Goal: Task Accomplishment & Management: Use online tool/utility

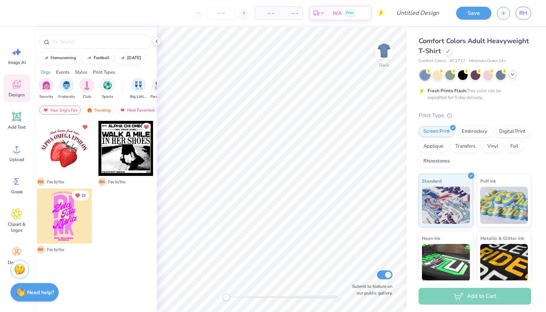
click at [511, 77] on div at bounding box center [513, 74] width 8 height 8
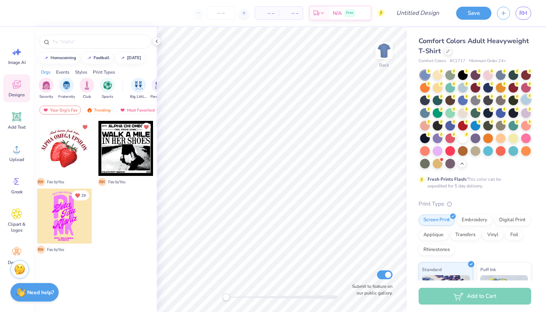
click at [526, 101] on div at bounding box center [526, 100] width 10 height 10
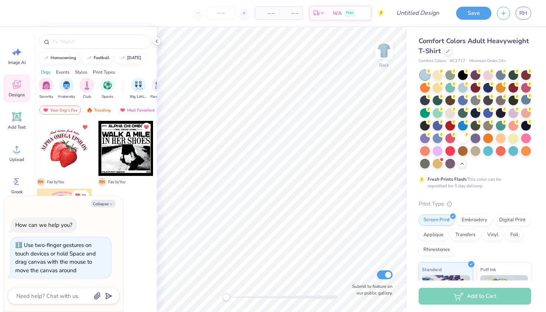
click at [212, 297] on div "Back Submit to feature on our public gallery." at bounding box center [282, 169] width 250 height 285
click at [388, 55] on img at bounding box center [384, 51] width 30 height 30
click at [20, 117] on icon at bounding box center [16, 116] width 7 height 7
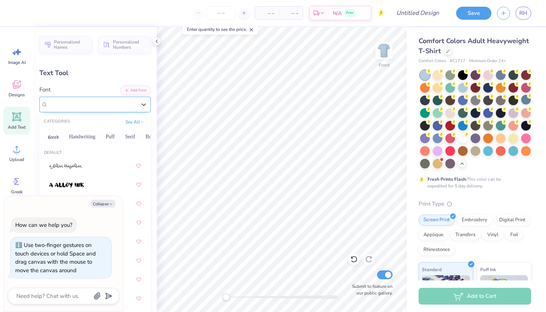
click at [100, 107] on div "Super Dream" at bounding box center [92, 104] width 90 height 12
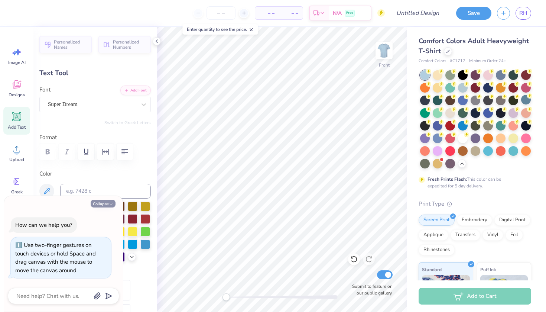
click at [112, 205] on icon "button" at bounding box center [111, 204] width 4 height 4
type textarea "x"
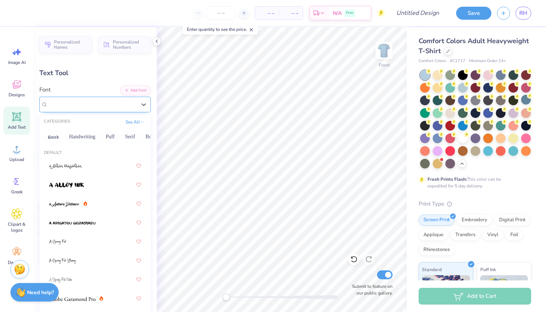
drag, startPoint x: 85, startPoint y: 100, endPoint x: 98, endPoint y: 107, distance: 14.6
click at [85, 100] on div "Super Dream" at bounding box center [92, 104] width 90 height 12
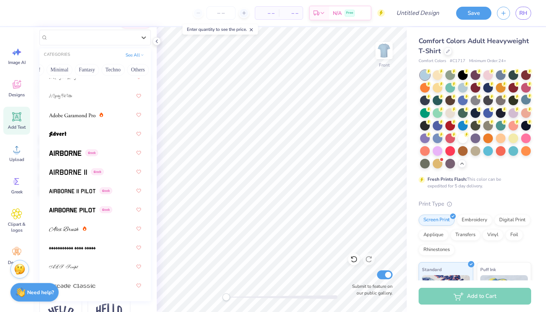
scroll to position [119, 0]
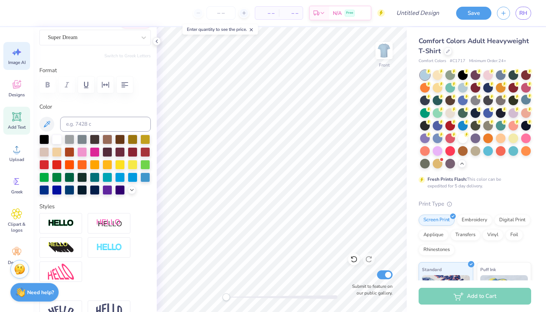
click at [17, 58] on div "Image AI" at bounding box center [16, 56] width 27 height 28
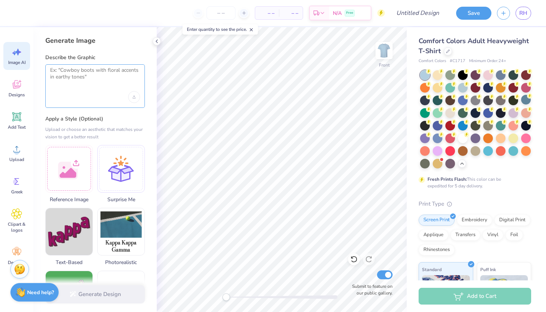
click at [87, 81] on textarea at bounding box center [95, 76] width 90 height 19
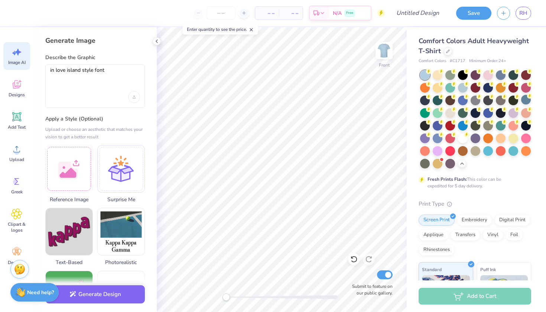
click at [48, 70] on div "in love island style font" at bounding box center [95, 85] width 100 height 43
click at [50, 70] on textarea "in love island style font" at bounding box center [95, 76] width 90 height 19
click at [53, 64] on div "in love island style font" at bounding box center [95, 85] width 100 height 43
click at [53, 68] on textarea "in love island style font" at bounding box center [95, 76] width 90 height 19
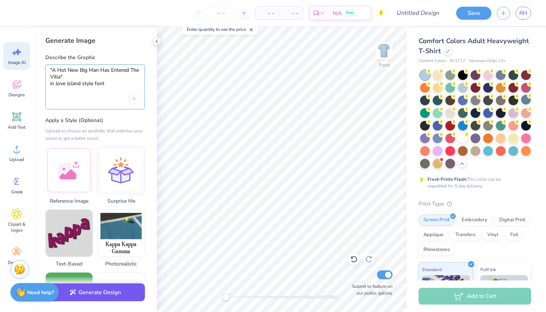
type textarea ""A Hot New Big Man Has Entered The Villa" in love island style font"
click at [110, 291] on button "Generate Design" at bounding box center [95, 292] width 100 height 18
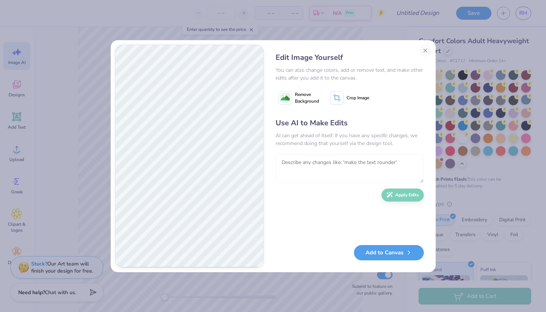
click at [315, 163] on textarea at bounding box center [350, 168] width 148 height 29
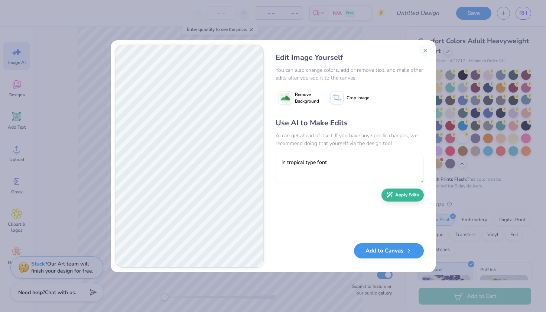
type textarea "in tropical type font"
click at [374, 257] on button "Add to Canvas" at bounding box center [389, 250] width 70 height 15
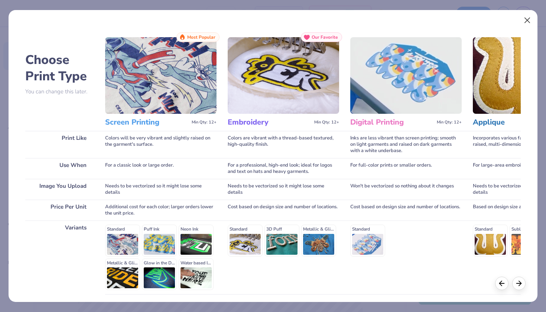
click at [527, 20] on button "Close" at bounding box center [528, 20] width 14 height 14
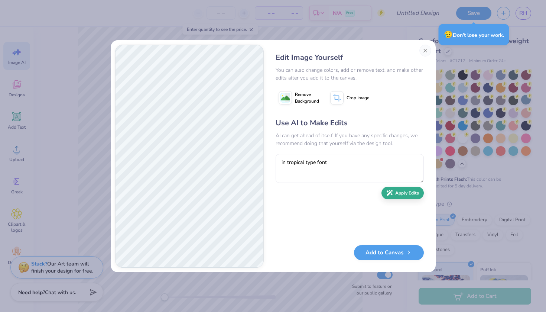
click at [398, 190] on button "Apply Edits" at bounding box center [403, 193] width 42 height 13
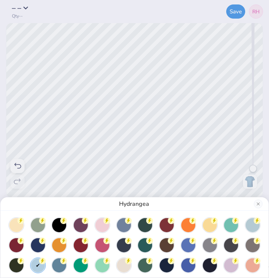
click at [254, 0] on div "Hydrangea" at bounding box center [134, 139] width 269 height 278
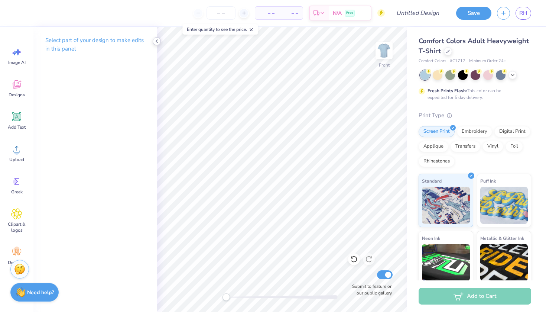
click at [159, 42] on icon at bounding box center [157, 41] width 6 height 6
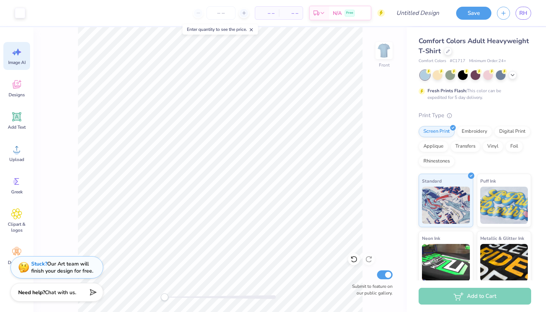
click at [14, 58] on div "Image AI" at bounding box center [16, 56] width 27 height 28
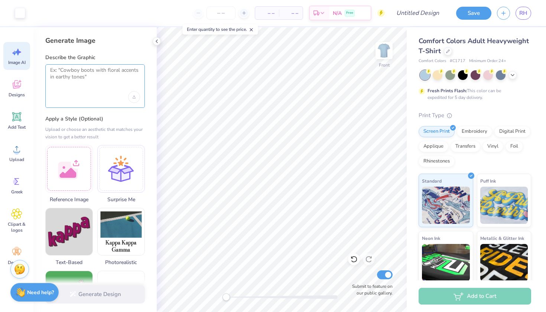
click at [71, 72] on textarea at bounding box center [95, 76] width 90 height 19
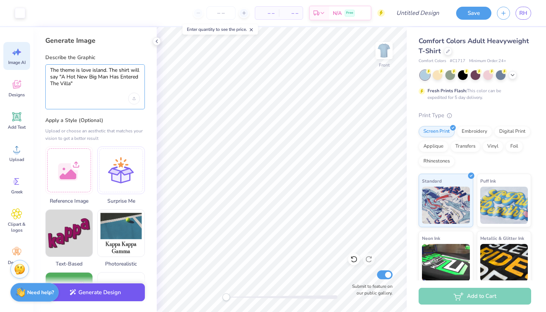
type textarea "The theme is love island. The shirt will say "A Hot New Big Man Has Entered The…"
click at [96, 288] on button "Generate Design" at bounding box center [95, 292] width 100 height 18
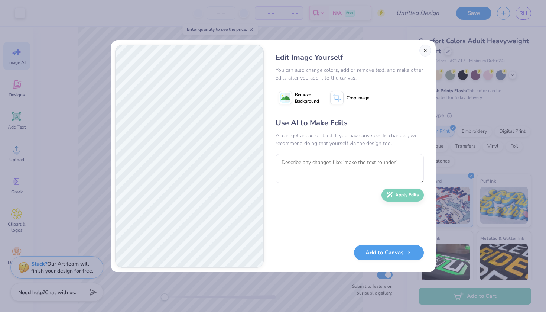
click at [424, 49] on button "Close" at bounding box center [425, 51] width 12 height 12
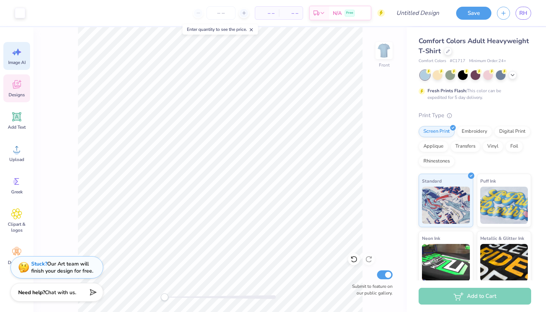
click at [15, 77] on div "Designs" at bounding box center [16, 88] width 27 height 28
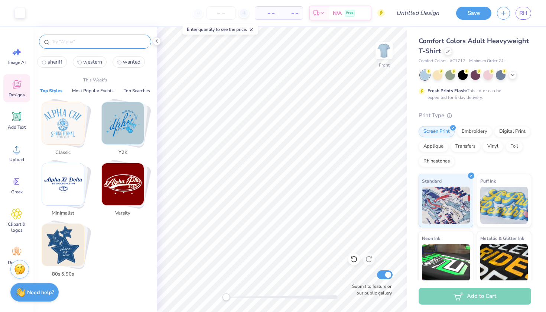
click at [86, 38] on input "text" at bounding box center [98, 41] width 95 height 7
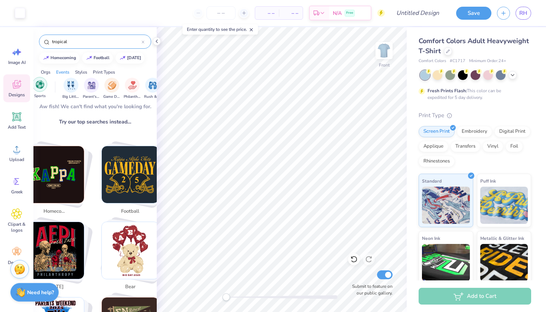
scroll to position [0, 93]
click at [72, 41] on input "tropical" at bounding box center [96, 41] width 90 height 7
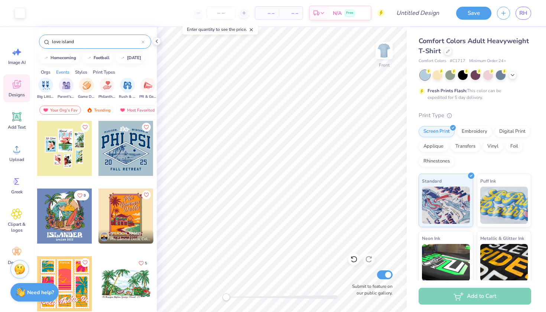
type input "love island"
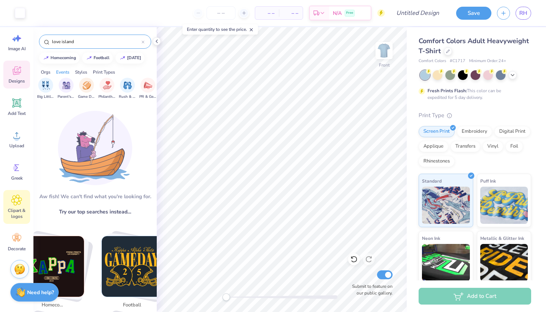
scroll to position [14, 0]
click at [18, 198] on icon at bounding box center [16, 200] width 4 height 4
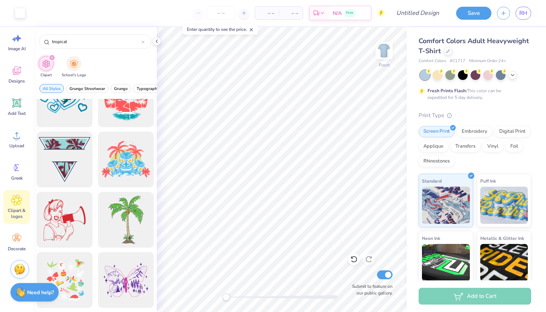
scroll to position [389, 0]
click at [97, 38] on input "tropical" at bounding box center [96, 41] width 90 height 7
type input "s"
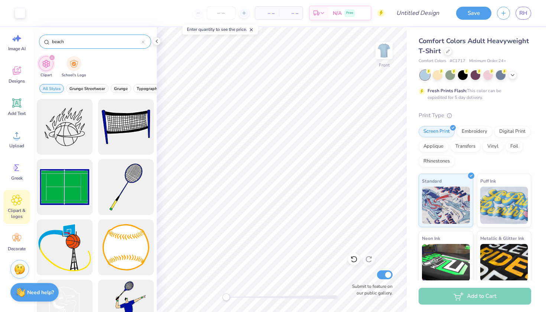
type input "beach"
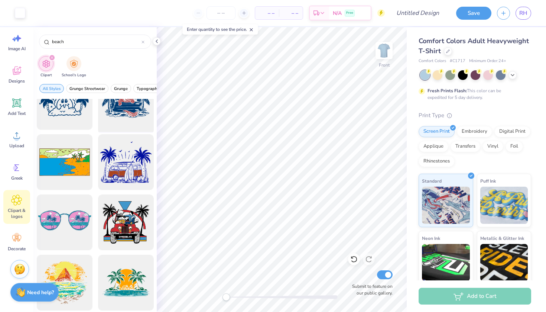
scroll to position [1592, 0]
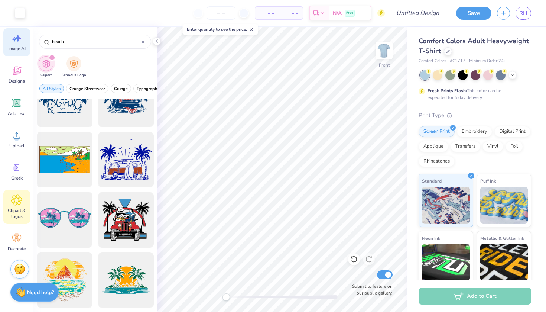
click at [20, 46] on span "Image AI" at bounding box center [16, 49] width 17 height 6
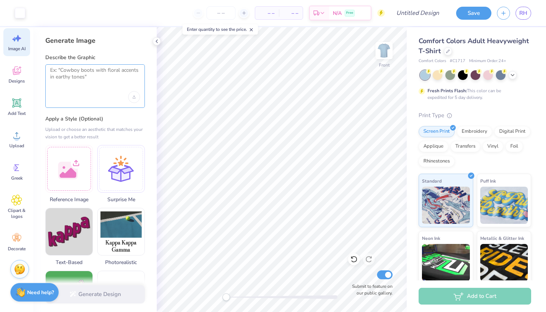
click at [88, 81] on textarea at bounding box center [95, 76] width 90 height 19
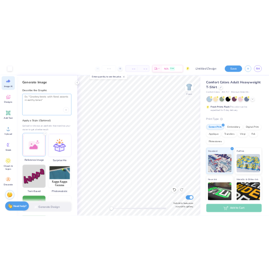
scroll to position [0, 0]
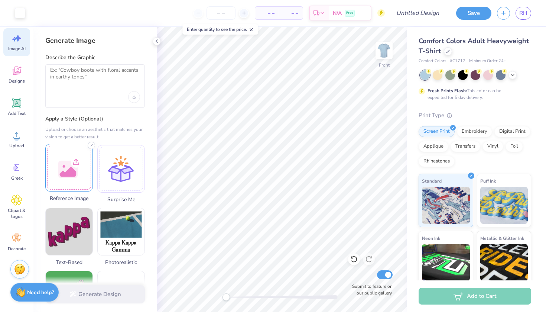
click at [75, 164] on div at bounding box center [69, 168] width 48 height 48
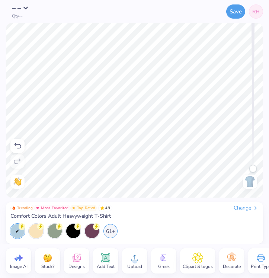
click at [26, 256] on div "Image AI" at bounding box center [18, 260] width 25 height 25
click at [21, 263] on span "Image AI" at bounding box center [18, 266] width 17 height 6
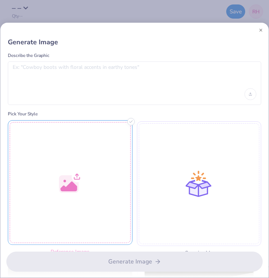
click at [81, 169] on div at bounding box center [70, 182] width 124 height 124
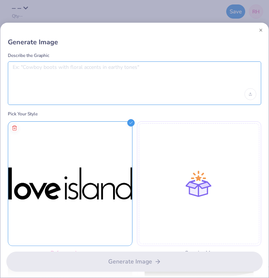
click at [92, 75] on textarea at bounding box center [134, 73] width 243 height 19
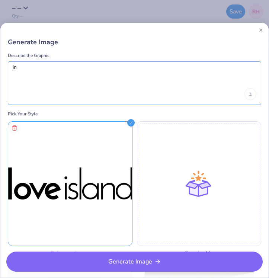
type textarea "i"
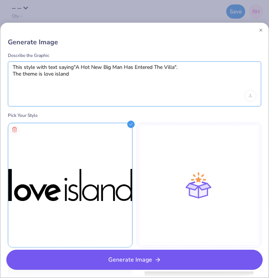
type textarea "This style with text saying"A Hot New Big Man Has Entered The Villa". The theme…"
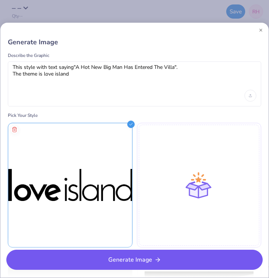
click at [116, 267] on button "Generate Image" at bounding box center [134, 259] width 256 height 20
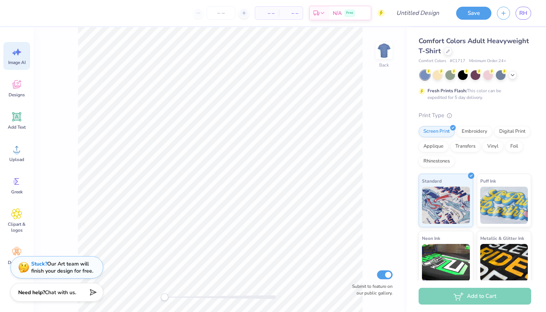
click at [25, 53] on div "Image AI" at bounding box center [16, 56] width 27 height 28
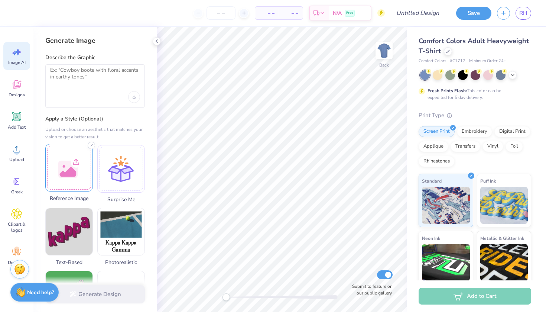
click at [72, 170] on div at bounding box center [69, 168] width 48 height 48
click at [81, 54] on label "Describe the Graphic" at bounding box center [95, 57] width 100 height 7
click at [82, 71] on textarea at bounding box center [95, 76] width 90 height 19
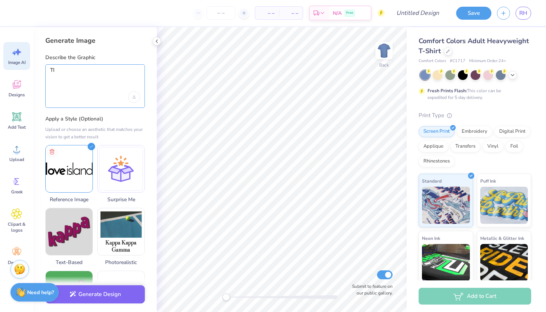
type textarea "T"
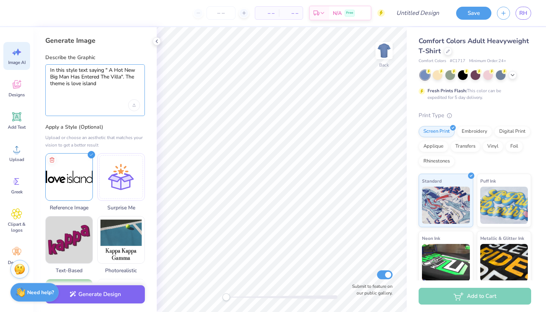
type textarea "In this style text saying " A Hot New Big Man Has Entered The Villa". The theme…"
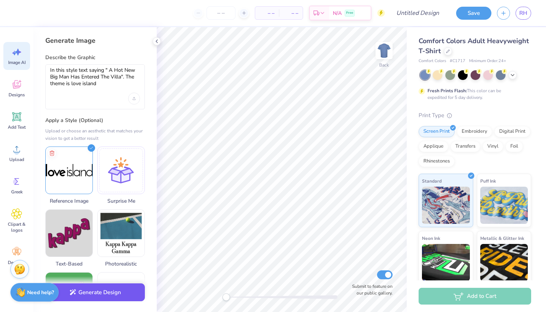
click at [77, 277] on button "Generate Design" at bounding box center [95, 292] width 100 height 18
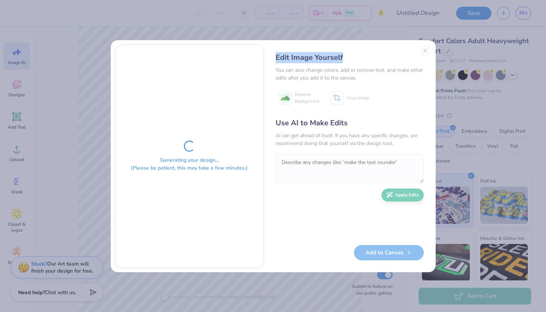
drag, startPoint x: 356, startPoint y: 45, endPoint x: 367, endPoint y: 45, distance: 11.2
click at [268, 45] on div "Edit Image Yourself You can also change colors, add or remove text, and make ot…" at bounding box center [349, 156] width 163 height 223
drag, startPoint x: 367, startPoint y: 45, endPoint x: 359, endPoint y: 43, distance: 8.3
click at [268, 43] on div "Generating your design... (Please be patient, this may take a few minutes.) Edi…" at bounding box center [273, 156] width 325 height 232
click at [268, 49] on div "Edit Image Yourself You can also change colors, add or remove text, and make ot…" at bounding box center [349, 156] width 163 height 223
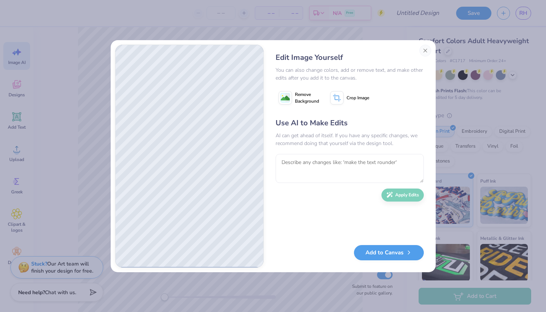
click at [268, 10] on div "Edit Image Yourself You can also change colors, add or remove text, and make ot…" at bounding box center [273, 156] width 546 height 312
click at [268, 14] on div "Edit Image Yourself You can also change colors, add or remove text, and make ot…" at bounding box center [273, 156] width 546 height 312
click at [268, 49] on button "Close" at bounding box center [425, 51] width 12 height 12
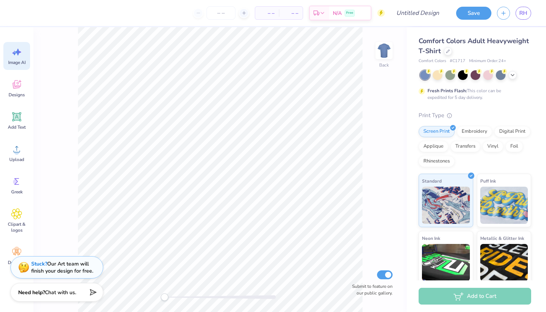
click at [268, 14] on div "Save RH" at bounding box center [498, 13] width 95 height 26
click at [268, 14] on link "RH" at bounding box center [524, 13] width 16 height 13
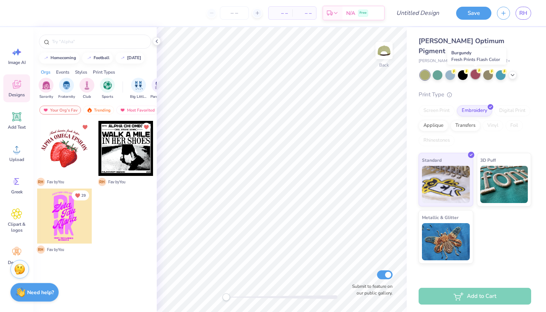
click at [476, 75] on div at bounding box center [476, 74] width 10 height 10
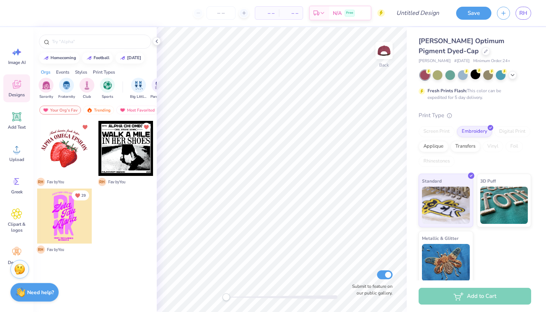
click at [508, 74] on div at bounding box center [475, 75] width 111 height 10
click at [512, 74] on icon at bounding box center [513, 74] width 6 height 6
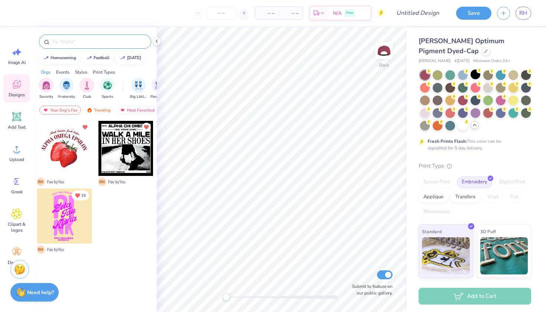
click at [84, 40] on input "text" at bounding box center [98, 41] width 95 height 7
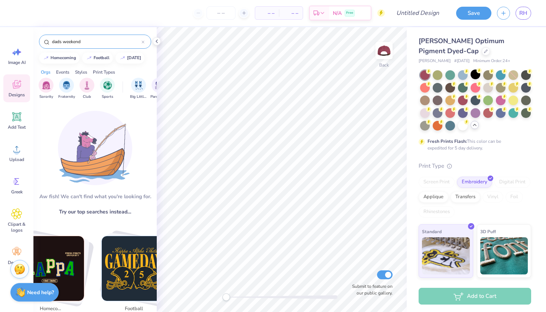
click at [90, 39] on input "dads weekend" at bounding box center [96, 41] width 90 height 7
click at [90, 40] on input "dads weekend" at bounding box center [96, 41] width 90 height 7
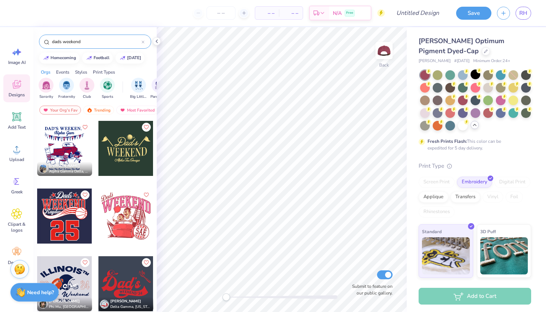
click at [90, 40] on input "dads weekend" at bounding box center [96, 41] width 90 height 7
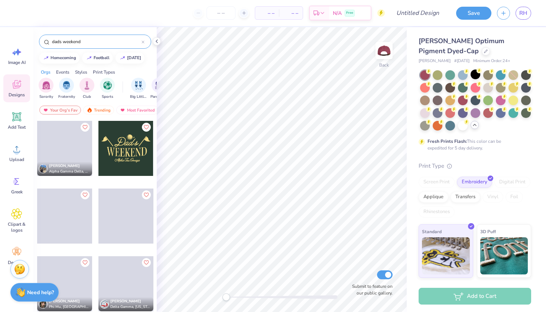
click at [70, 42] on input "dads weekend" at bounding box center [96, 41] width 90 height 7
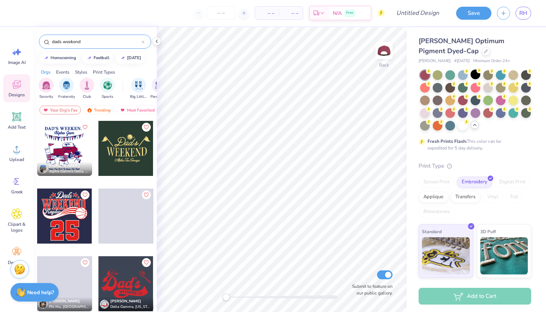
click at [70, 42] on input "dads weekend" at bounding box center [96, 41] width 90 height 7
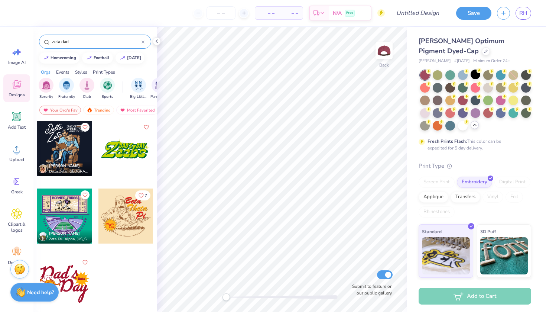
click at [89, 39] on input "zeta dad" at bounding box center [96, 41] width 90 height 7
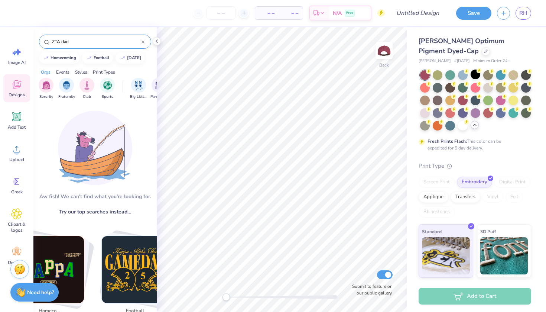
click at [57, 39] on input "ZTA dad" at bounding box center [96, 41] width 90 height 7
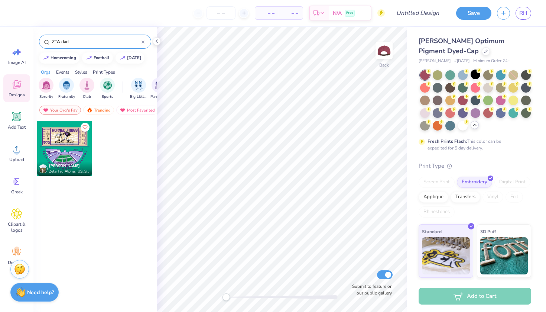
click at [57, 39] on input "ZTA dad" at bounding box center [96, 41] width 90 height 7
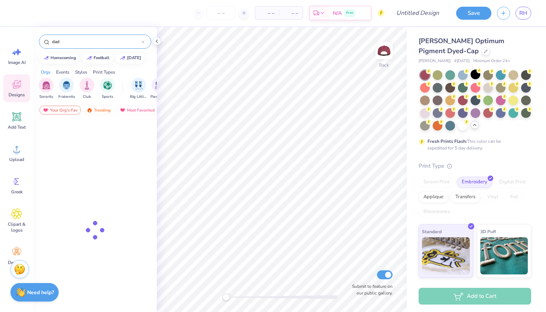
type input "dad"
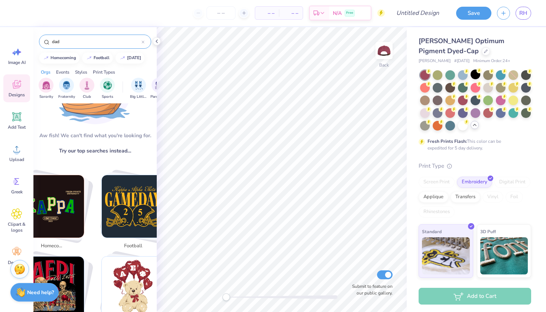
scroll to position [74, 0]
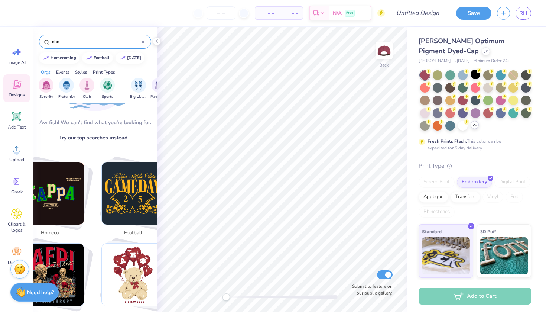
click at [80, 43] on input "dad" at bounding box center [96, 41] width 90 height 7
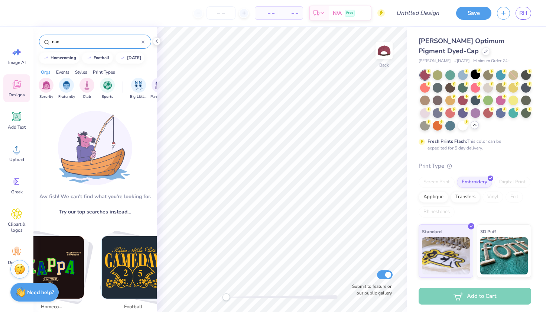
click at [80, 43] on input "dad" at bounding box center [96, 41] width 90 height 7
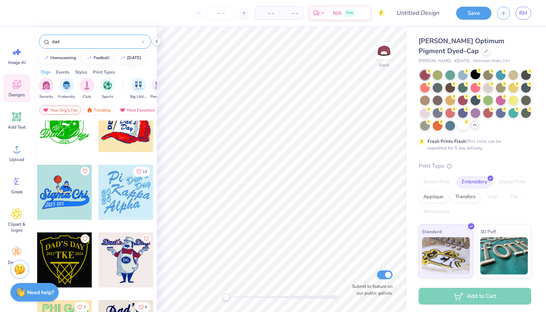
scroll to position [2550, 0]
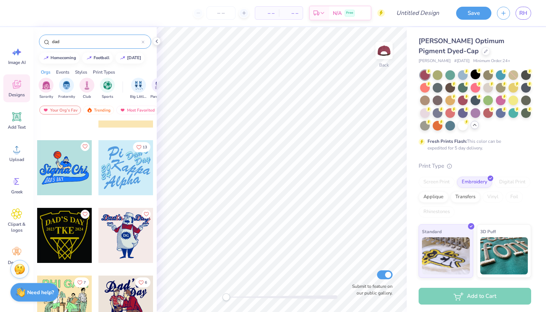
click at [62, 181] on div at bounding box center [9, 167] width 165 height 55
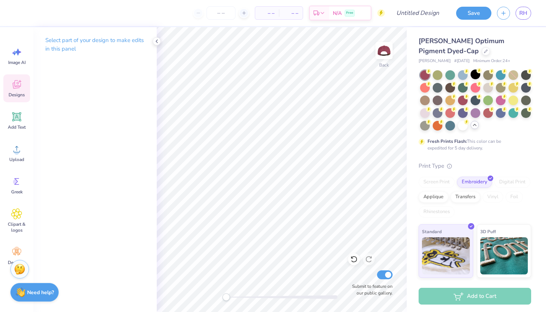
click at [20, 90] on div "Designs" at bounding box center [16, 88] width 27 height 28
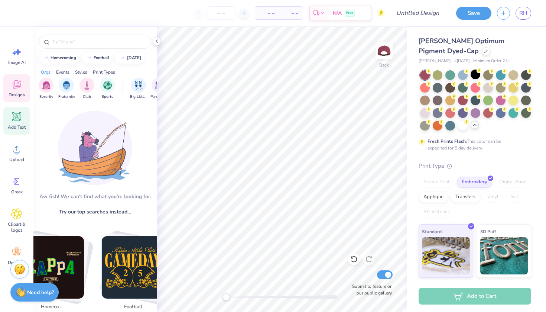
click at [19, 115] on icon at bounding box center [16, 116] width 7 height 7
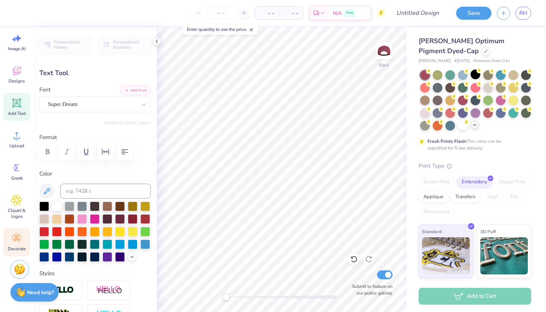
scroll to position [14, 0]
click at [16, 236] on circle at bounding box center [16, 235] width 5 height 5
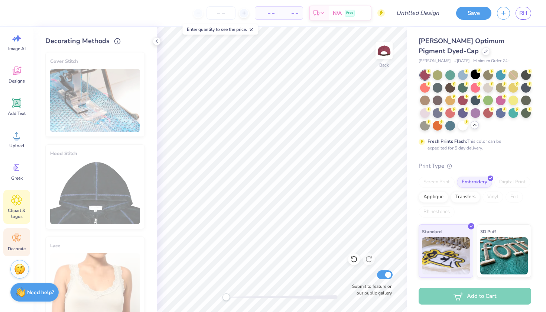
click at [13, 212] on span "Clipart & logos" at bounding box center [16, 213] width 25 height 12
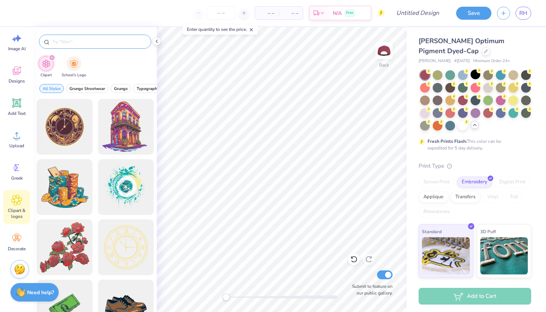
scroll to position [0, 0]
click at [85, 43] on input "text" at bounding box center [98, 41] width 95 height 7
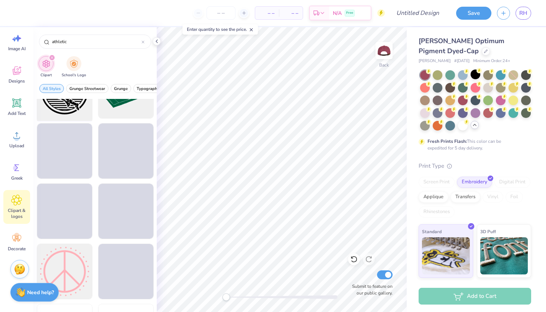
scroll to position [2456, 0]
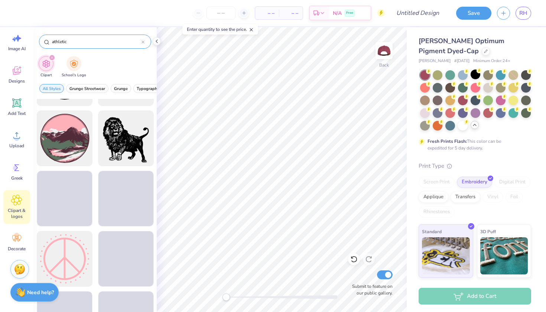
click at [78, 48] on div "athletic" at bounding box center [95, 42] width 112 height 14
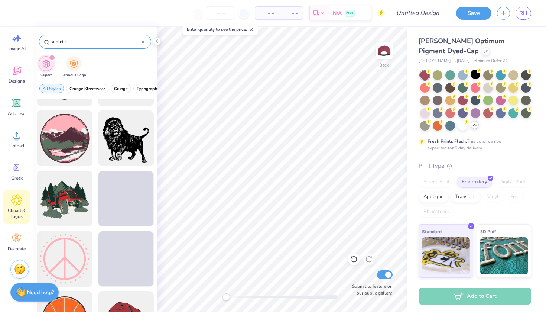
click at [77, 45] on input "athletic" at bounding box center [96, 41] width 90 height 7
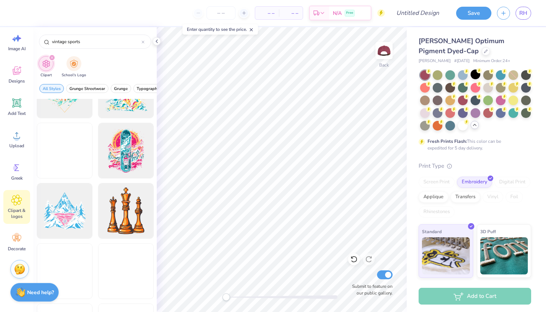
scroll to position [321, 0]
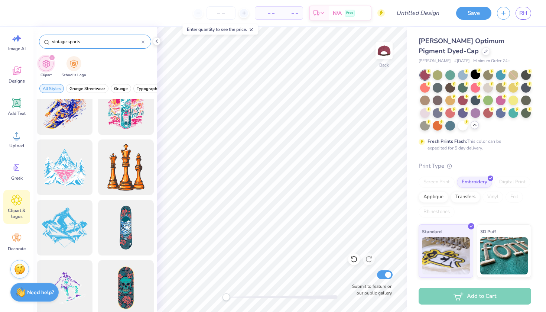
click at [88, 44] on input "vintage sports" at bounding box center [96, 41] width 90 height 7
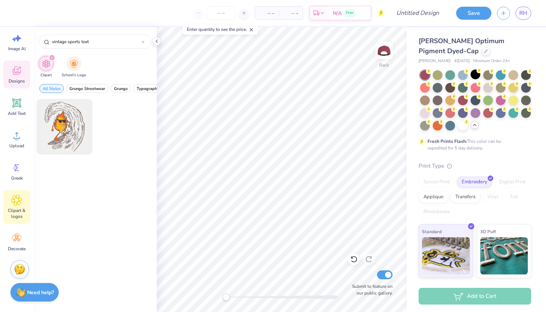
type input "vintage sports text"
click at [16, 72] on icon at bounding box center [16, 70] width 11 height 11
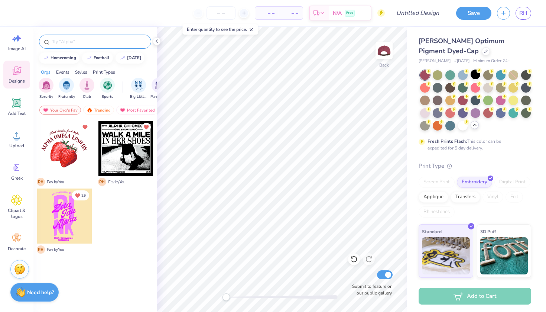
click at [92, 41] on input "text" at bounding box center [98, 41] width 95 height 7
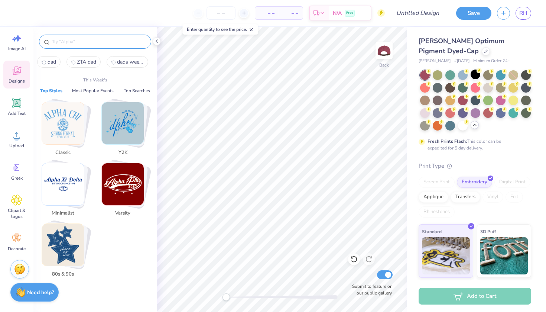
click at [72, 40] on input "text" at bounding box center [98, 41] width 95 height 7
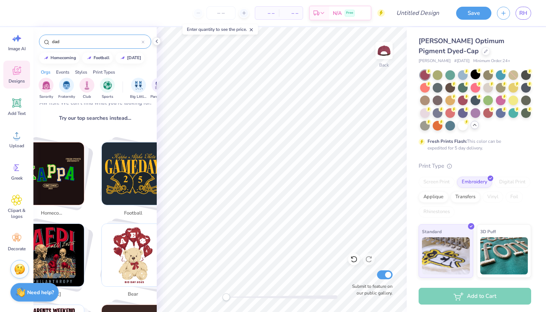
scroll to position [95, 0]
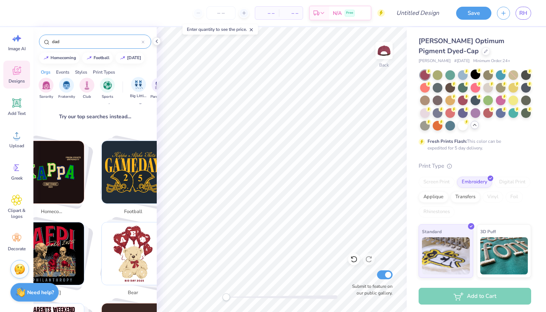
type input "dad"
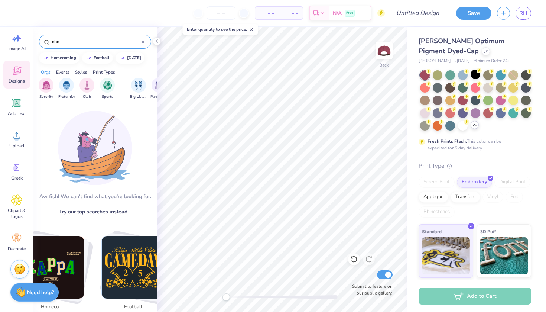
scroll to position [0, 0]
click at [81, 40] on input "dad" at bounding box center [96, 41] width 90 height 7
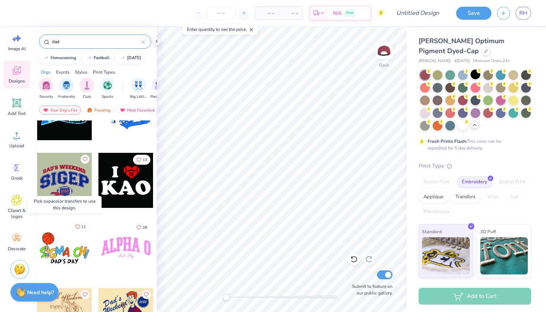
scroll to position [1453, 0]
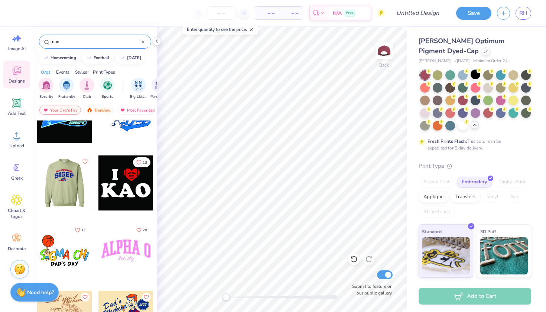
click at [56, 179] on div at bounding box center [64, 182] width 55 height 55
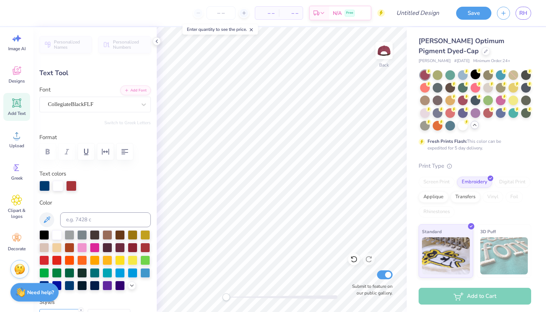
type textarea "ZTA"
type input "2.70"
type input "0.57"
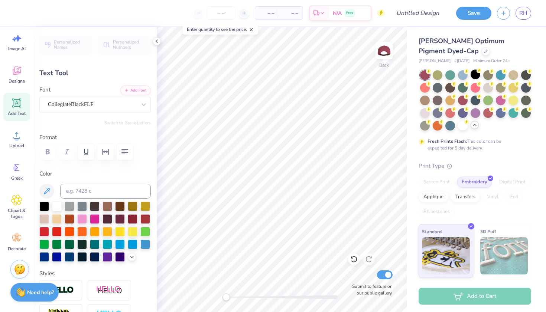
type input "2.19"
type input "1.15"
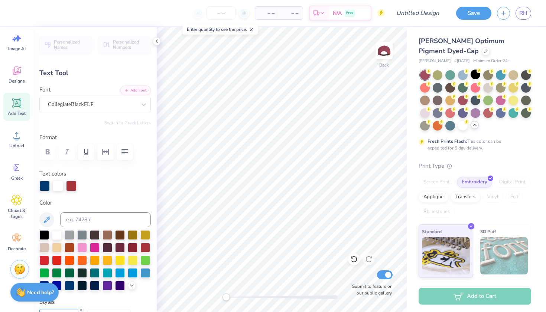
type input "1.65"
type input "0.48"
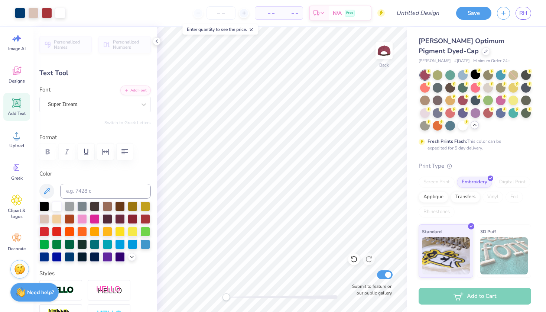
type input "2.19"
type input "1.15"
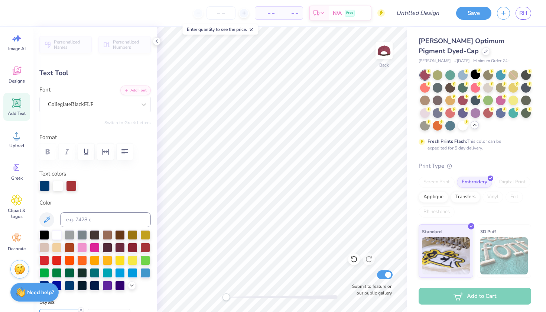
type input "2.70"
type input "0.57"
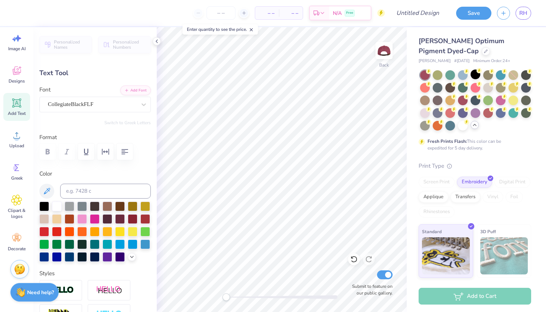
type input "2.19"
type input "1.15"
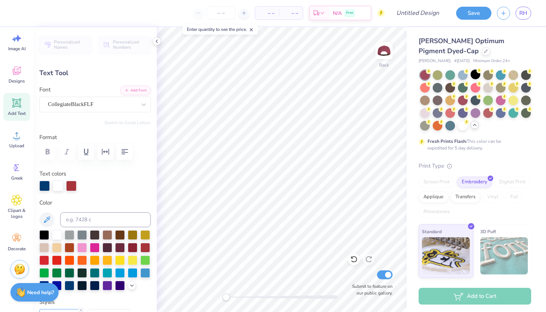
type input "0.50"
type input "0.19"
type textarea "2025"
type input "2.19"
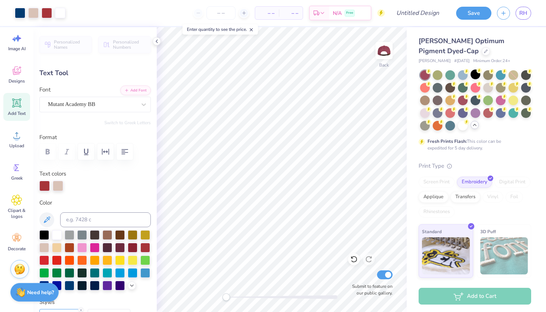
type input "1.15"
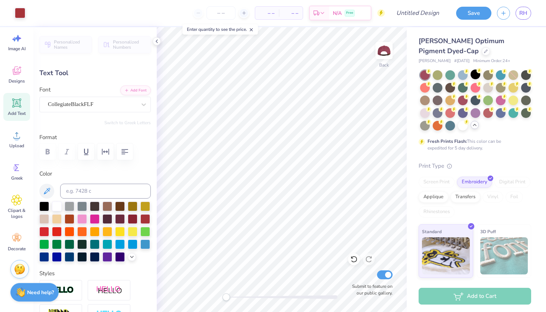
type input "2.70"
type input "0.57"
click at [59, 209] on div at bounding box center [57, 206] width 10 height 10
type input "2.19"
type input "1.15"
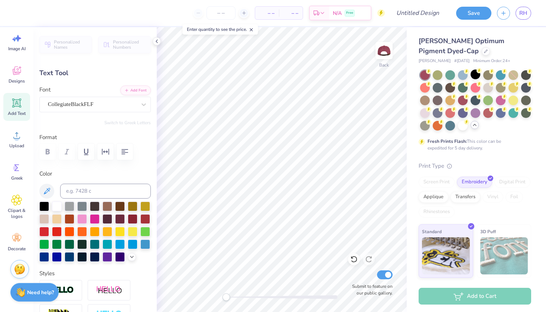
type input "2.19"
type input "1.15"
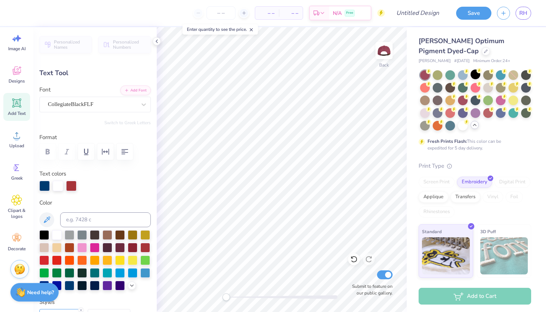
type input "2.70"
type input "0.57"
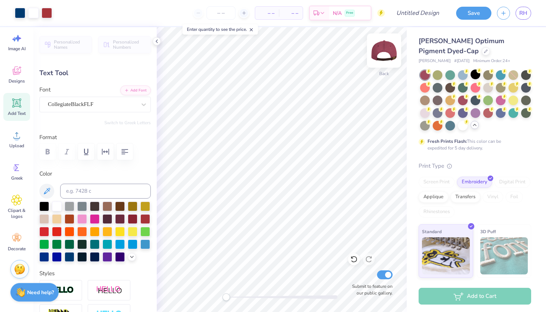
click at [385, 54] on img at bounding box center [384, 51] width 30 height 30
type input "4.24"
type input "0.89"
click at [379, 57] on img at bounding box center [384, 51] width 30 height 30
type input "2.19"
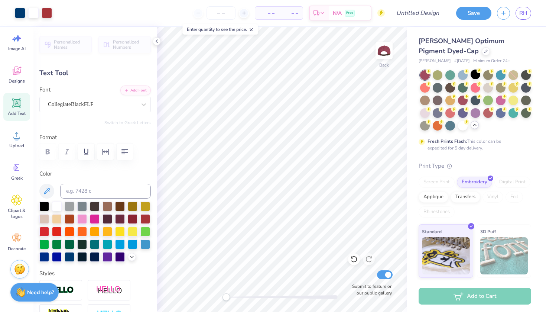
type input "1.15"
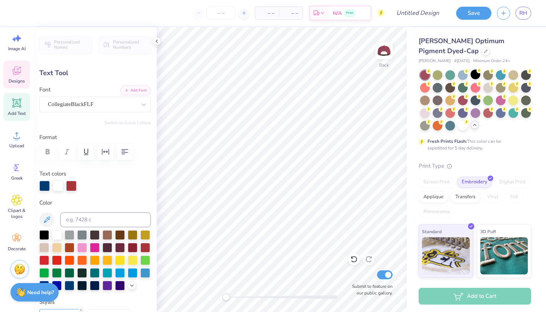
click at [19, 78] on span "Designs" at bounding box center [17, 81] width 16 height 6
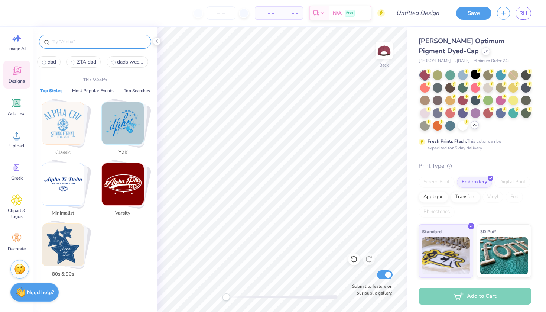
click at [103, 45] on input "text" at bounding box center [98, 41] width 95 height 7
click at [81, 45] on input "text" at bounding box center [98, 41] width 95 height 7
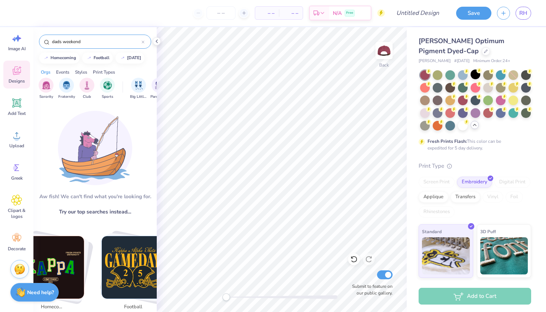
type input "dads weekend"
click at [89, 40] on input "dads weekend" at bounding box center [96, 41] width 90 height 7
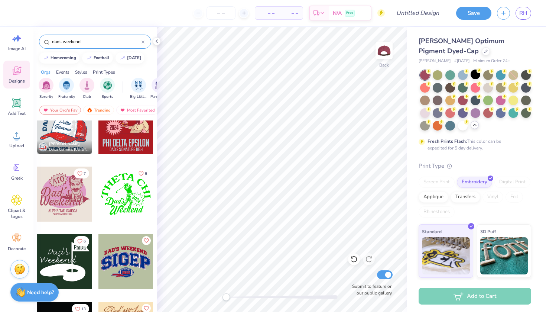
scroll to position [765, 0]
click at [127, 263] on div at bounding box center [125, 261] width 55 height 55
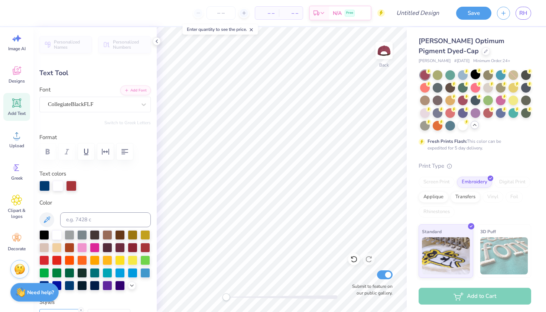
scroll to position [0, 0]
type textarea "ZTA"
type input "2.70"
type input "0.57"
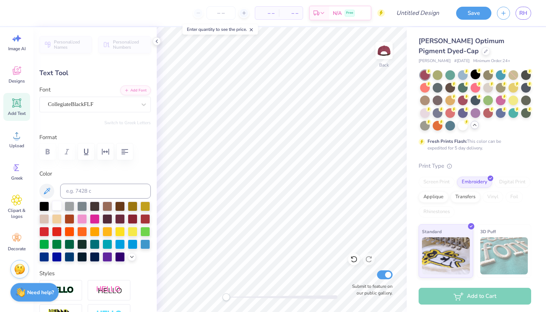
click at [54, 206] on div at bounding box center [57, 206] width 10 height 10
type input "2.19"
type input "1.15"
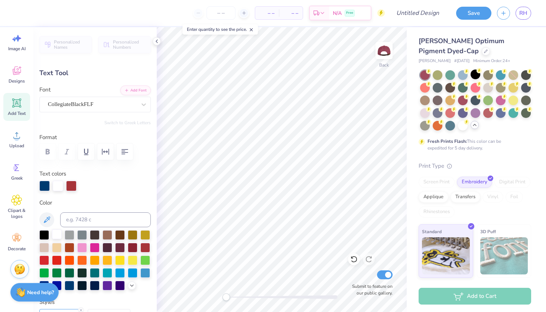
click at [57, 234] on div at bounding box center [57, 234] width 10 height 10
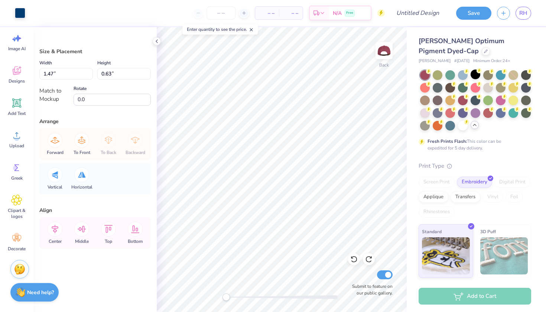
type input "1.47"
type input "0.63"
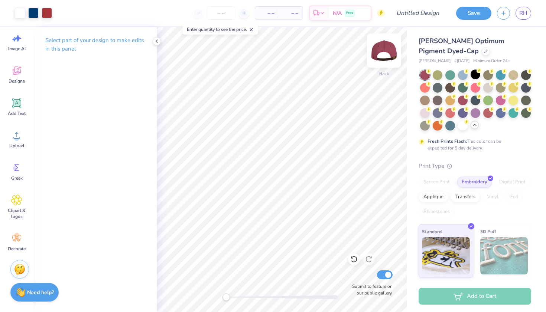
click at [385, 56] on img at bounding box center [384, 51] width 30 height 30
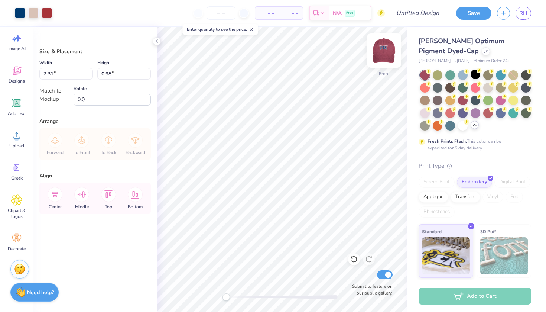
type input "3.27"
type input "1.40"
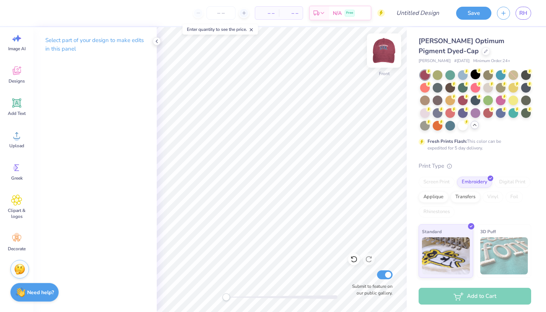
click at [386, 54] on img at bounding box center [384, 51] width 30 height 30
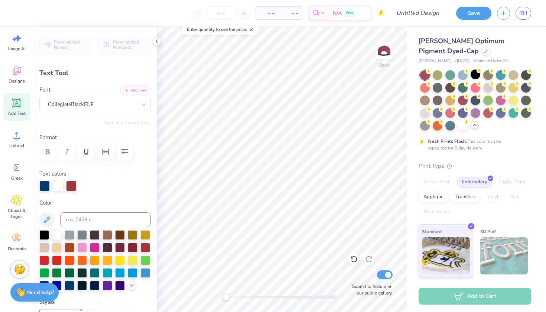
type input "3.38"
type input "1.77"
type input "2.70"
type input "0.57"
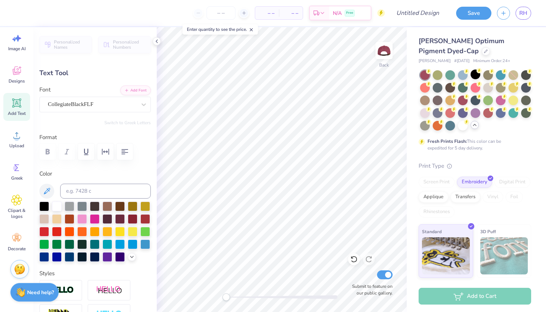
type input "3.38"
type input "1.77"
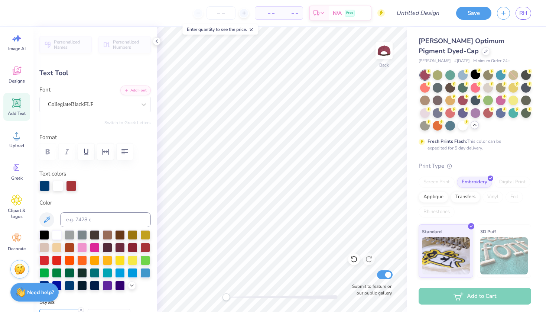
type input "2.86"
type input "1.49"
type input "2.70"
type input "0.57"
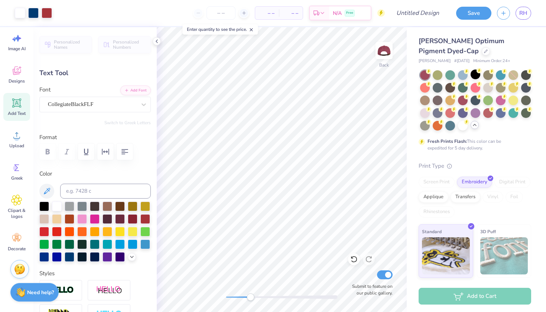
click at [252, 296] on div at bounding box center [281, 297] width 111 height 4
click at [203, 296] on div "Back Submit to feature on our public gallery." at bounding box center [282, 169] width 250 height 285
type input "2.86"
type input "1.49"
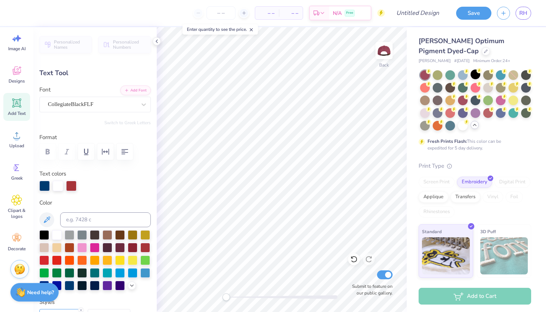
type input "2.70"
type input "0.57"
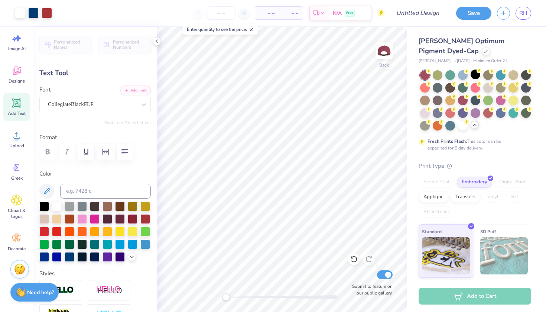
type input "2.86"
type input "1.49"
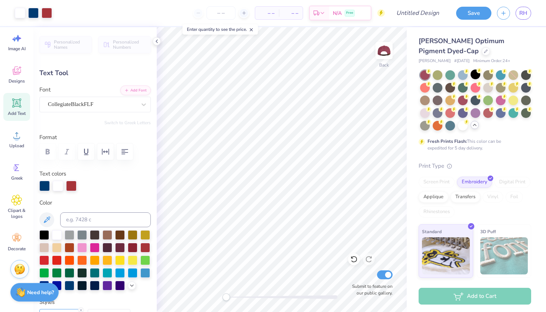
click at [23, 112] on span "Add Text" at bounding box center [17, 113] width 18 height 6
type input "1.65"
type input "0.48"
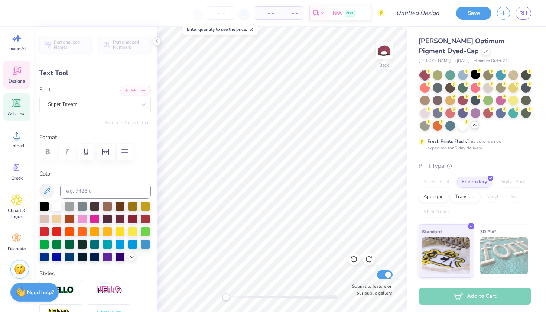
click at [12, 62] on div "Designs" at bounding box center [16, 75] width 27 height 28
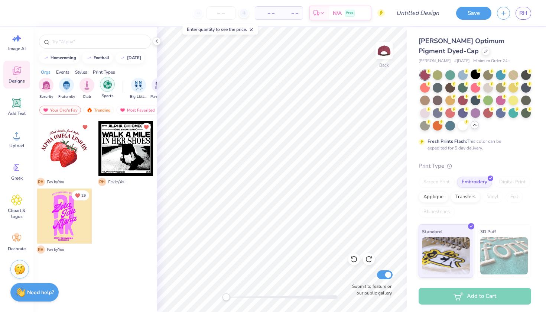
click at [108, 84] on img "filter for Sports" at bounding box center [107, 84] width 9 height 9
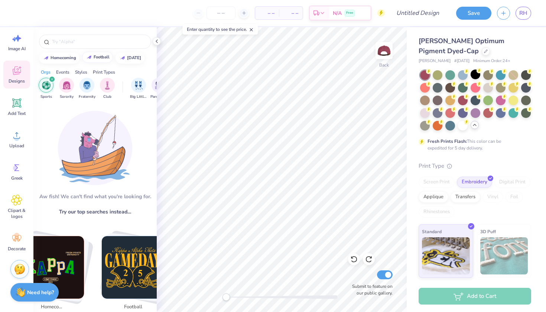
click at [98, 57] on div "football" at bounding box center [102, 57] width 16 height 4
click at [83, 42] on input "football" at bounding box center [96, 41] width 90 height 7
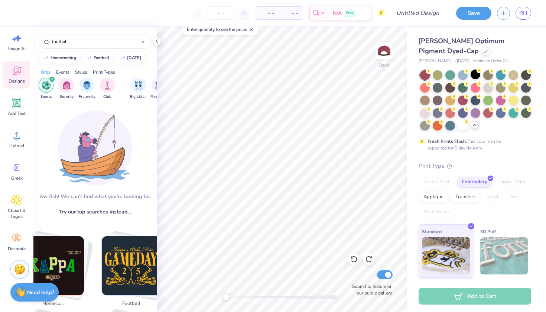
click at [99, 34] on div "football" at bounding box center [94, 39] width 123 height 25
click at [102, 32] on div "football" at bounding box center [94, 39] width 123 height 25
click at [51, 81] on icon "filter for Sports" at bounding box center [52, 79] width 3 height 3
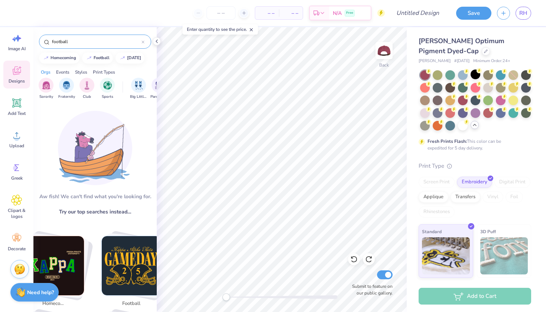
click at [77, 39] on input "football" at bounding box center [96, 41] width 90 height 7
click at [87, 156] on img at bounding box center [95, 148] width 74 height 74
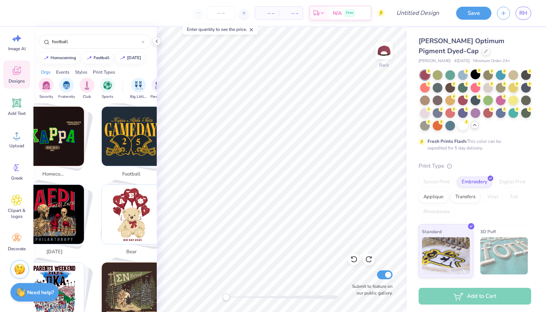
scroll to position [141, 0]
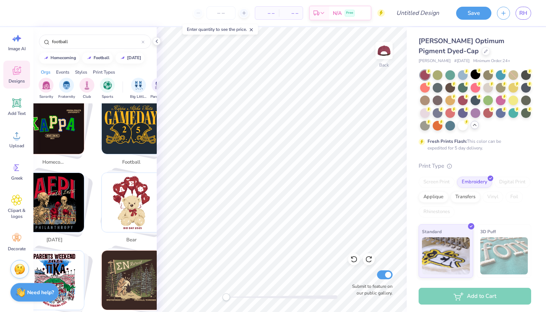
click at [124, 136] on img "Stack Card Button football" at bounding box center [131, 124] width 59 height 59
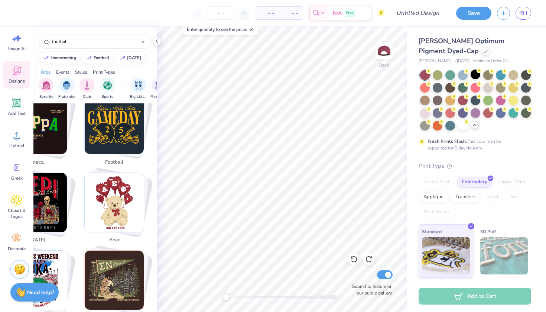
scroll to position [143, 17]
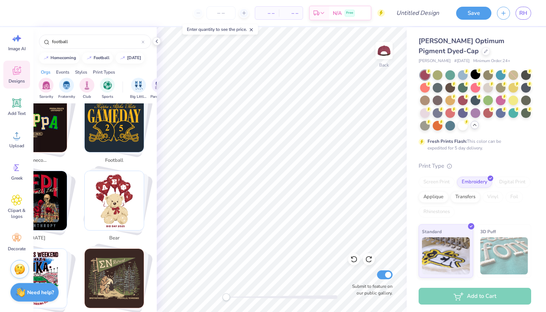
click at [121, 144] on img "Stack Card Button football" at bounding box center [114, 122] width 59 height 59
click at [121, 123] on img "Stack Card Button football" at bounding box center [114, 122] width 59 height 59
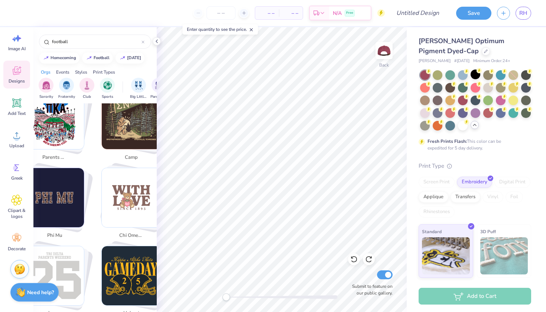
scroll to position [301, 0]
click at [63, 136] on img "Stack Card Button parents weekend" at bounding box center [54, 119] width 59 height 59
type input "parents weekend"
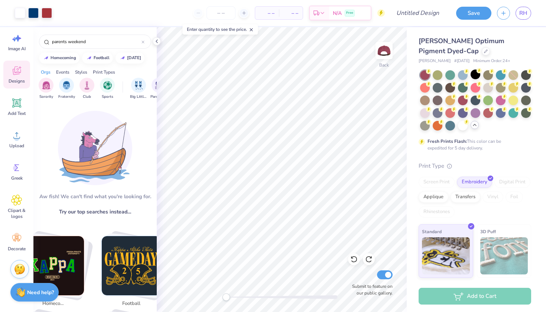
scroll to position [36, 0]
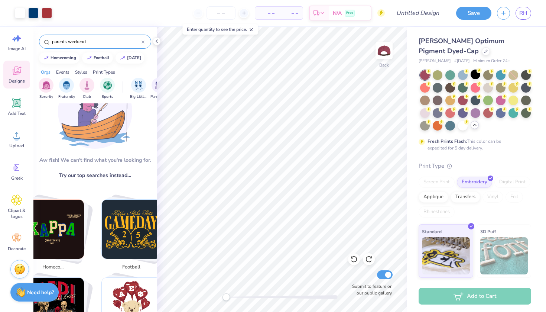
click at [82, 41] on input "parents weekend" at bounding box center [96, 41] width 90 height 7
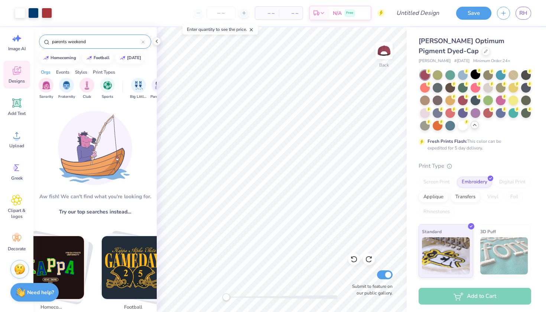
click at [89, 42] on input "parents weekend" at bounding box center [96, 41] width 90 height 7
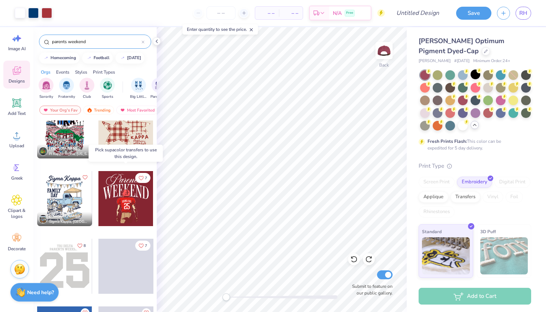
scroll to position [16, 0]
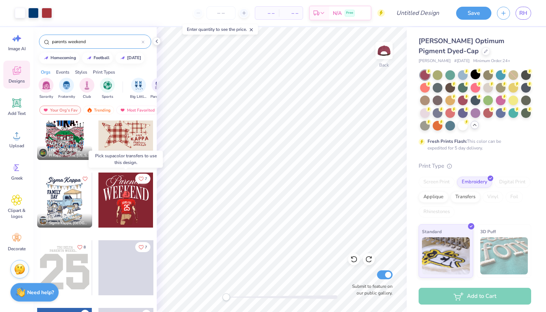
click at [140, 180] on icon "Like" at bounding box center [141, 178] width 4 height 4
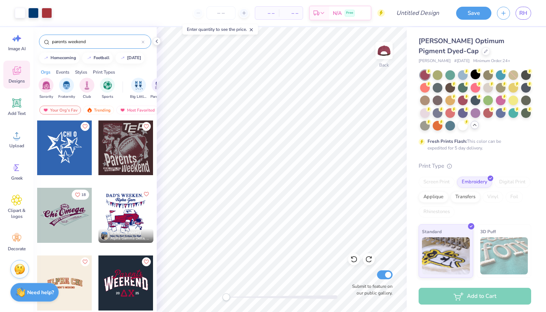
scroll to position [239, 0]
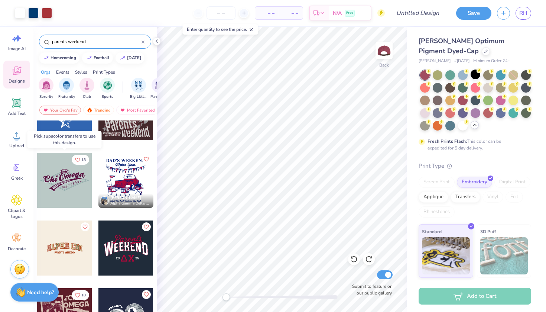
click at [74, 194] on div at bounding box center [64, 180] width 55 height 55
click at [71, 179] on div at bounding box center [64, 180] width 55 height 55
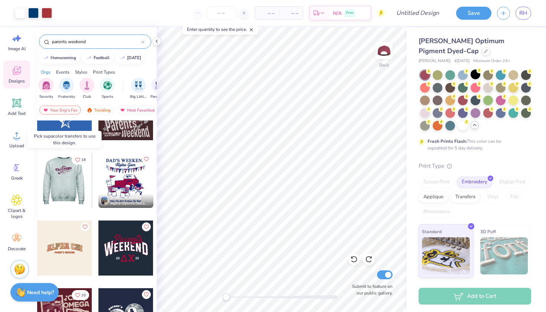
click at [69, 191] on div at bounding box center [64, 180] width 55 height 55
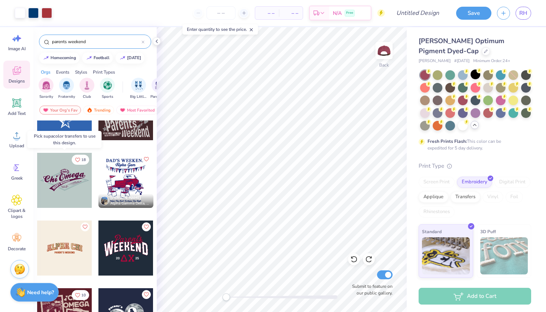
click at [82, 169] on div at bounding box center [64, 180] width 55 height 55
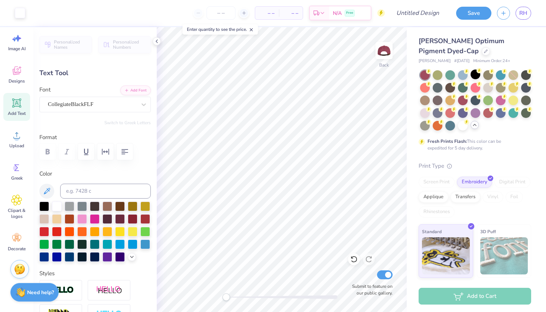
type input "2.70"
type input "0.57"
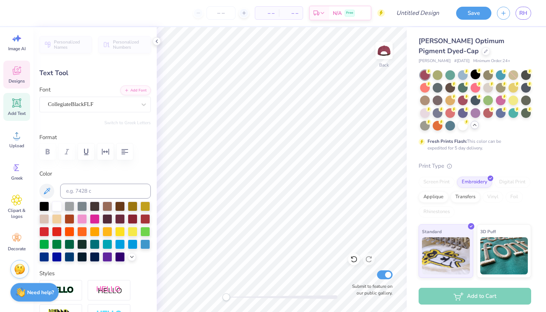
click at [23, 73] on div "Designs" at bounding box center [16, 75] width 27 height 28
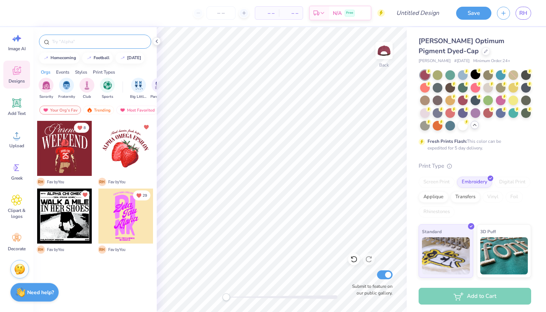
click at [81, 39] on input "text" at bounding box center [98, 41] width 95 height 7
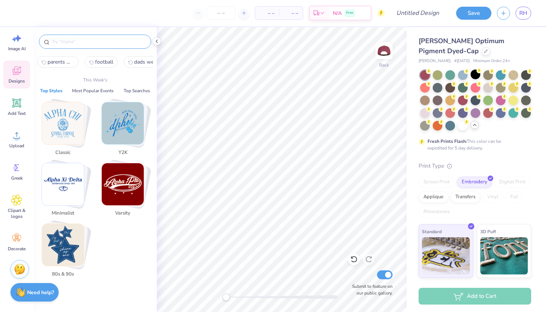
click at [118, 36] on div at bounding box center [95, 42] width 112 height 14
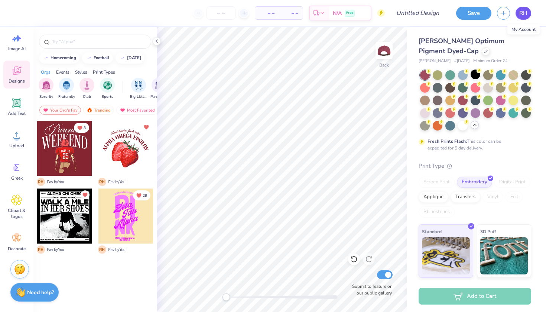
click at [527, 16] on span "RH" at bounding box center [523, 13] width 8 height 9
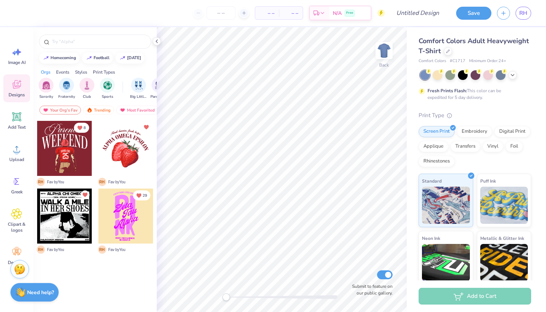
click at [62, 151] on div at bounding box center [64, 148] width 55 height 55
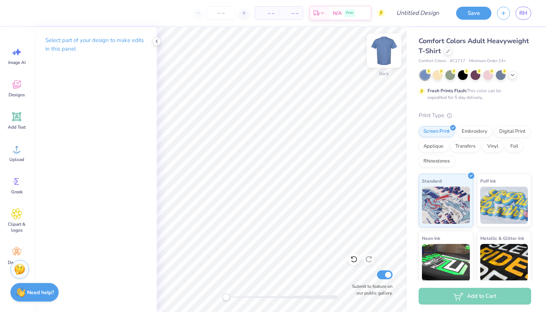
click at [380, 55] on img at bounding box center [384, 51] width 30 height 30
click at [68, 138] on div "Select part of your design to make edits in this panel" at bounding box center [94, 169] width 123 height 285
click at [153, 40] on div at bounding box center [157, 41] width 8 height 8
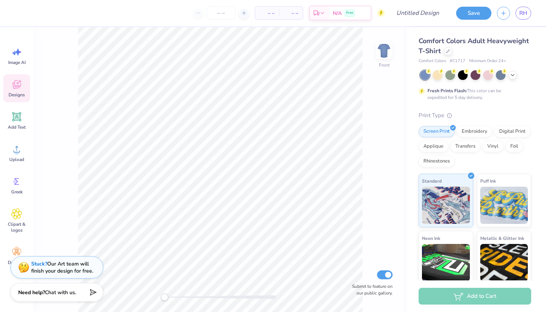
click at [20, 92] on span "Designs" at bounding box center [17, 95] width 16 height 6
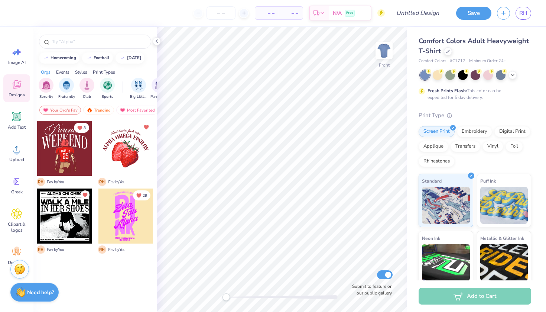
click at [66, 156] on div at bounding box center [64, 148] width 55 height 55
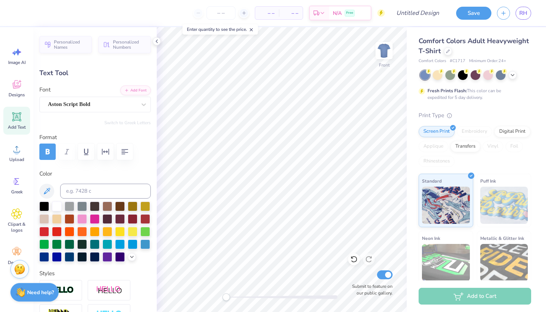
type textarea "Dads"
type input "11.00"
type input "3.70"
type input "5.74"
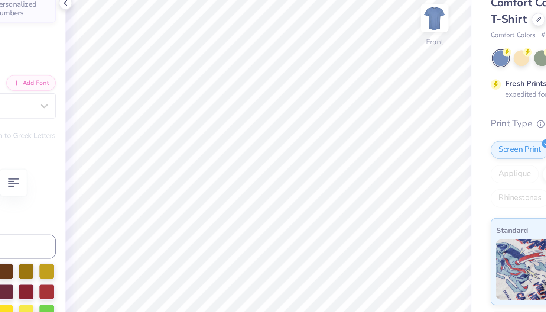
type input "6.58"
type input "2.67"
type input "3.38"
type textarea "Dads'"
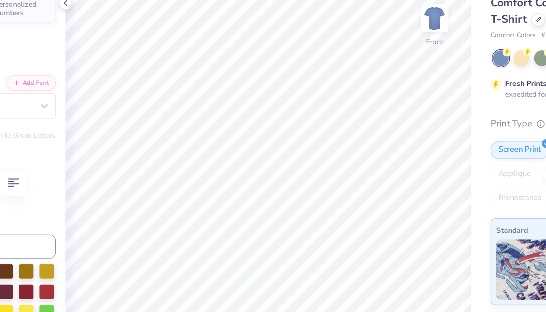
type input "11.00"
type input "3.70"
type input "5.74"
type input "1.37"
type input "1.29"
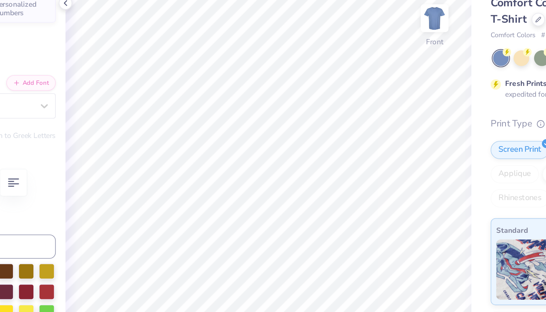
type input "10.31"
type input "2.19"
type input "0.45"
type input "9.65"
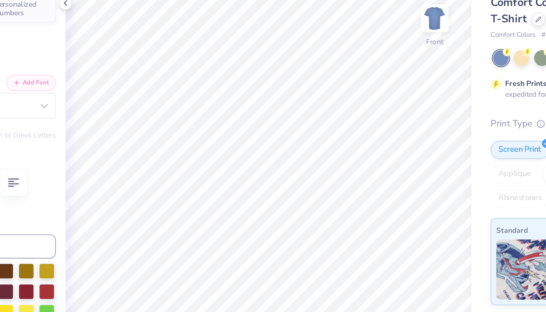
type textarea "Z"
type textarea "A"
type textarea "X"
type textarea "Z"
type textarea "ZTA"
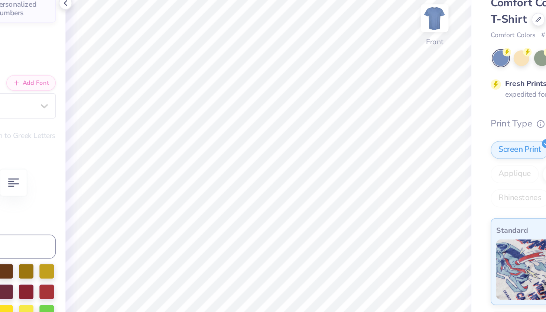
type input "1.37"
type input "1.29"
type input "10.31"
type input "0.88"
type input "0.45"
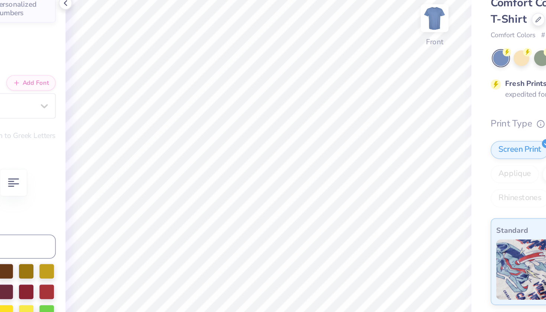
type input "9.65"
type textarea "ZTA"
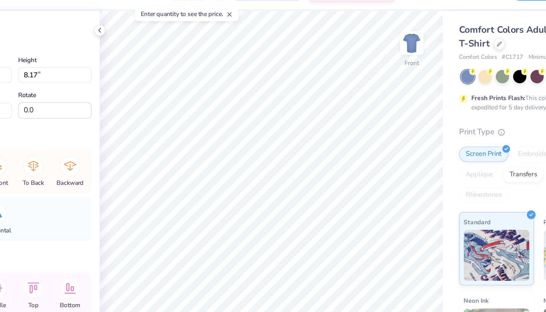
type input "4.40"
type input "3.62"
type input "8.97"
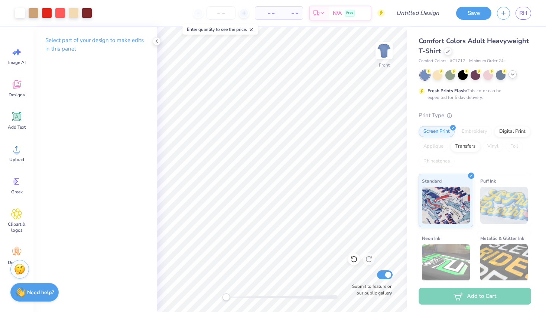
click at [514, 73] on icon at bounding box center [513, 74] width 6 height 6
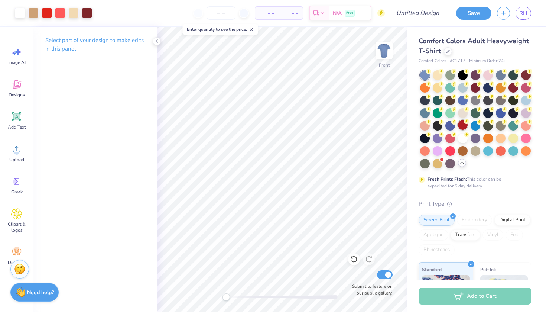
click at [466, 126] on div at bounding box center [463, 125] width 10 height 10
click at [513, 87] on div at bounding box center [514, 87] width 10 height 10
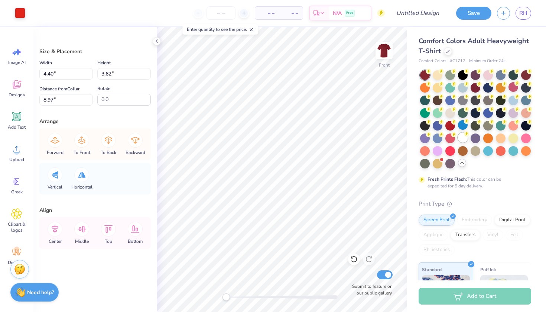
click at [464, 140] on div at bounding box center [463, 138] width 10 height 10
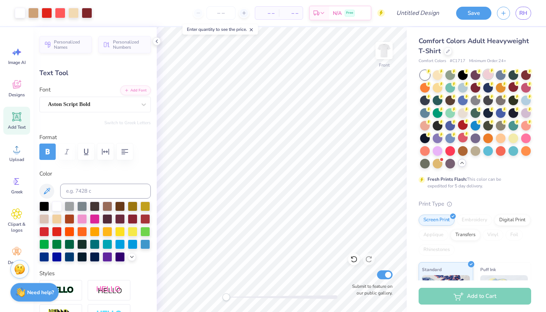
click at [490, 77] on div at bounding box center [488, 74] width 10 height 10
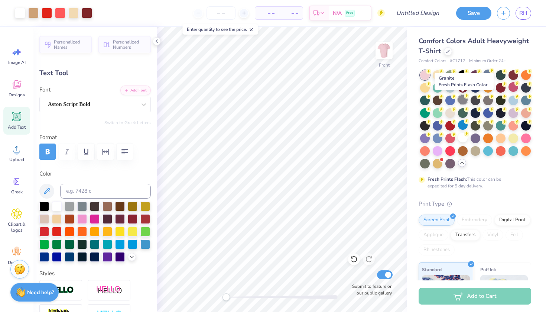
click at [462, 103] on div at bounding box center [463, 100] width 10 height 10
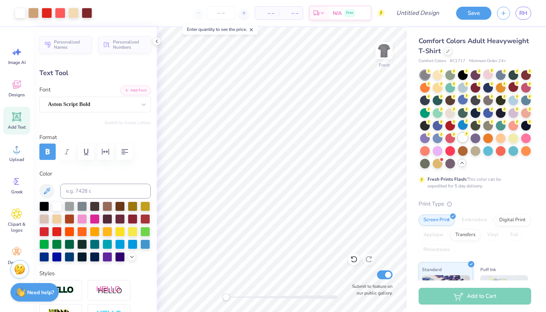
click at [461, 139] on div at bounding box center [463, 138] width 10 height 10
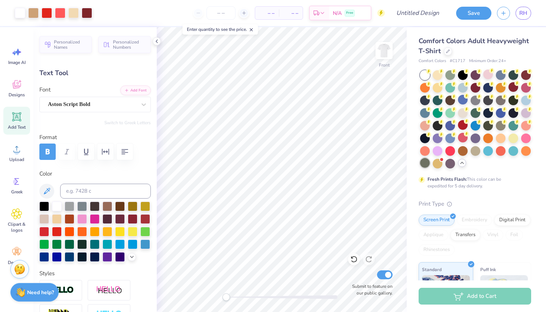
type input "11.00"
type input "3.70"
type input "5.74"
click at [137, 219] on div at bounding box center [133, 218] width 10 height 10
click at [44, 205] on div at bounding box center [44, 206] width 10 height 10
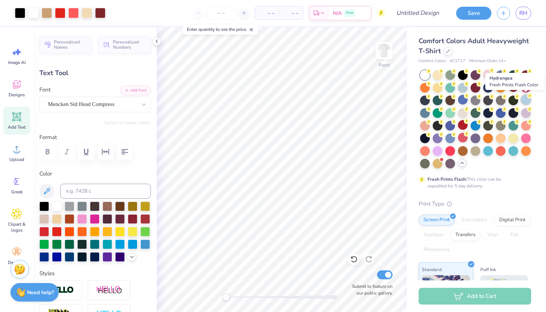
click at [527, 101] on div at bounding box center [526, 100] width 10 height 10
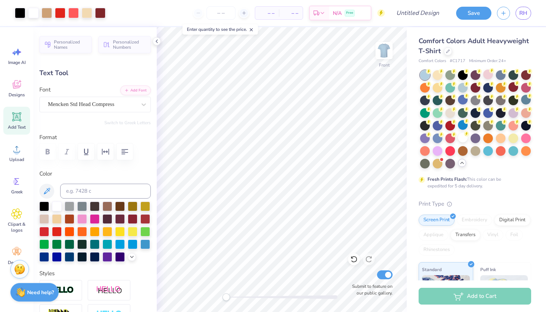
click at [444, 142] on div at bounding box center [475, 119] width 111 height 98
click at [451, 140] on div at bounding box center [450, 138] width 10 height 10
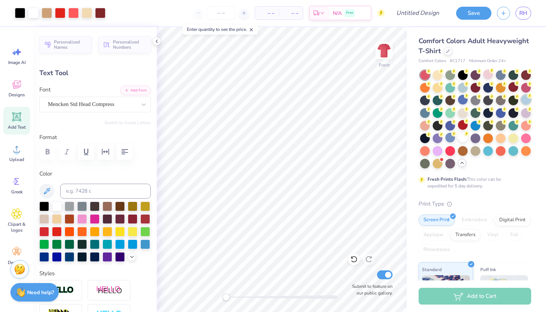
click at [526, 104] on div at bounding box center [526, 100] width 10 height 10
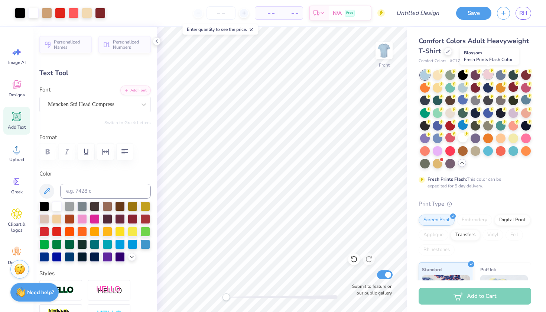
click at [489, 78] on div at bounding box center [488, 74] width 10 height 10
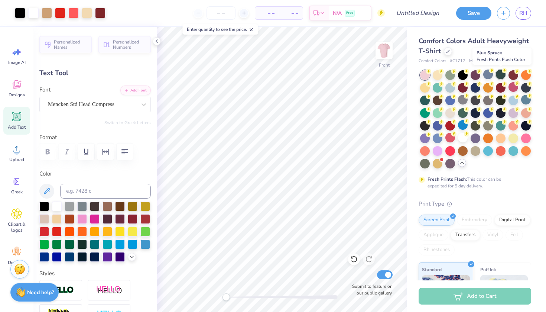
click at [500, 77] on div at bounding box center [501, 74] width 10 height 10
click at [501, 76] on div at bounding box center [501, 74] width 10 height 10
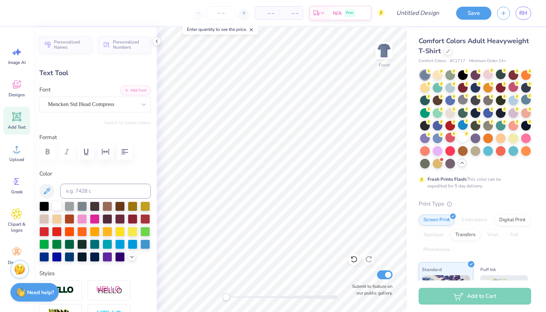
click at [57, 206] on div at bounding box center [57, 206] width 10 height 10
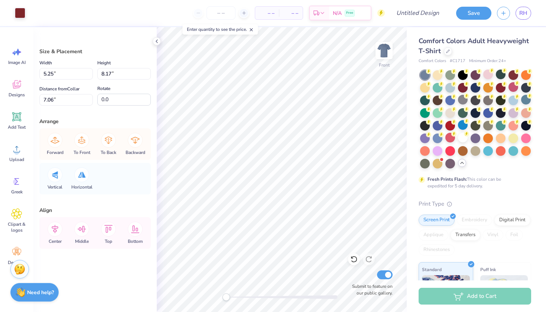
type input "4.40"
type input "3.62"
type input "8.97"
click at [23, 13] on div at bounding box center [20, 12] width 10 height 10
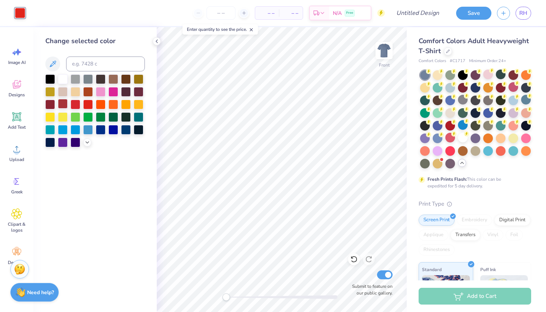
click at [62, 106] on div at bounding box center [63, 104] width 10 height 10
click at [59, 106] on div at bounding box center [63, 104] width 10 height 10
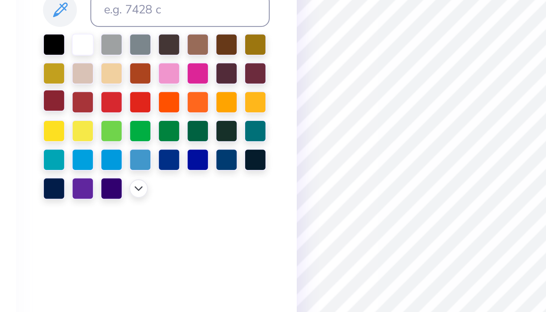
click at [45, 99] on div at bounding box center [50, 104] width 10 height 10
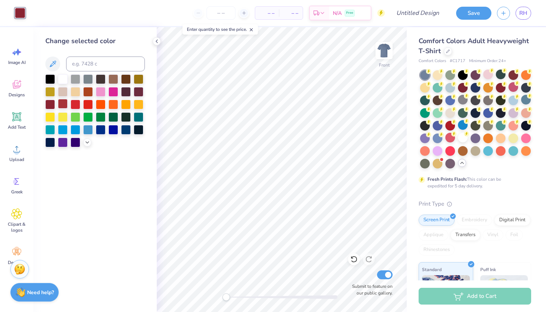
click at [67, 106] on div at bounding box center [63, 104] width 10 height 10
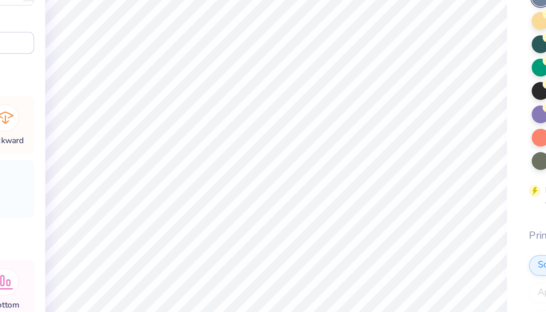
type input "2.62"
type input "2.60"
type input "12.62"
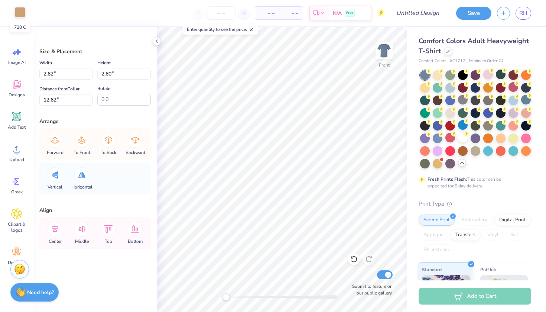
click at [24, 11] on div at bounding box center [20, 12] width 10 height 10
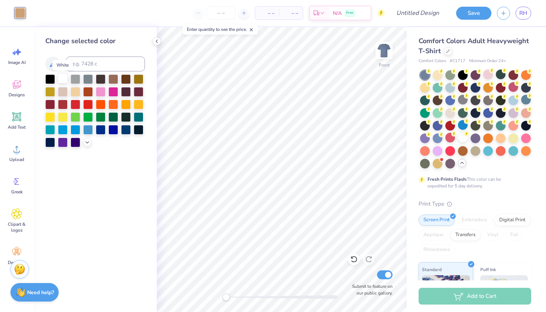
click at [62, 79] on div at bounding box center [63, 79] width 10 height 10
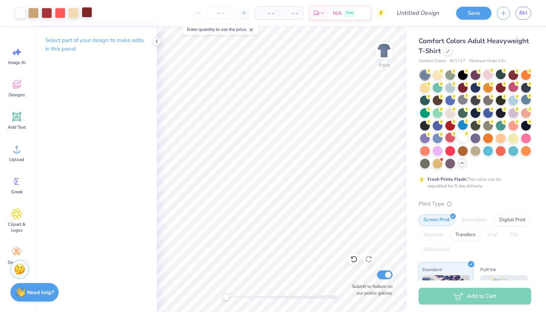
click at [90, 12] on div at bounding box center [87, 12] width 10 height 10
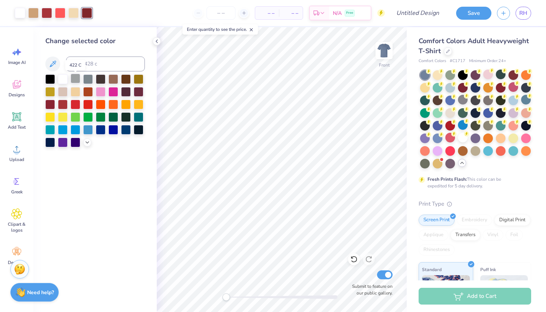
click at [76, 81] on div at bounding box center [76, 79] width 10 height 10
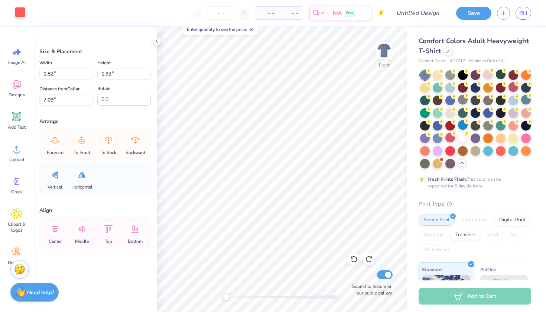
click at [17, 15] on div at bounding box center [20, 12] width 10 height 10
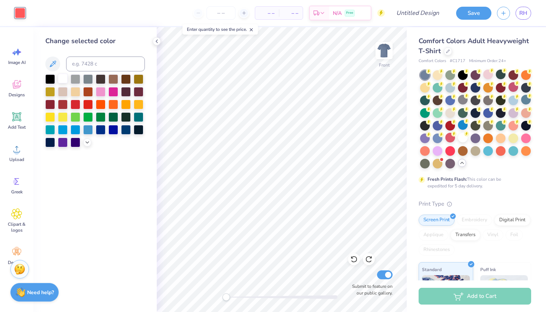
click at [64, 77] on div at bounding box center [63, 79] width 10 height 10
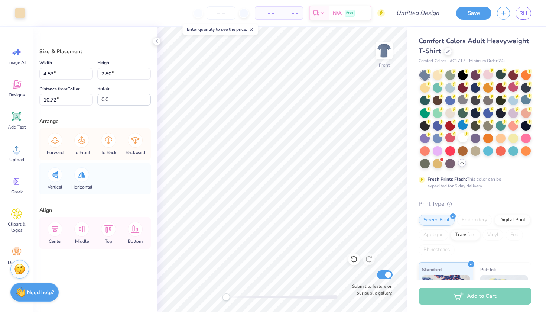
type input "4.40"
type input "3.62"
type input "8.97"
type input "4.40"
type input "3.62"
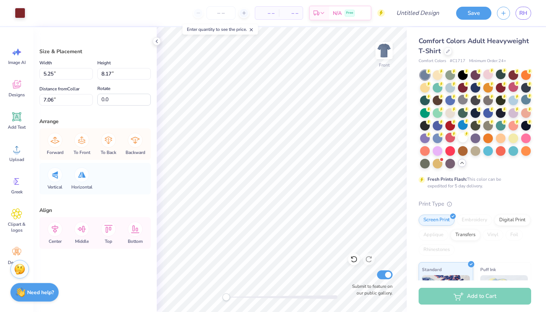
type input "8.97"
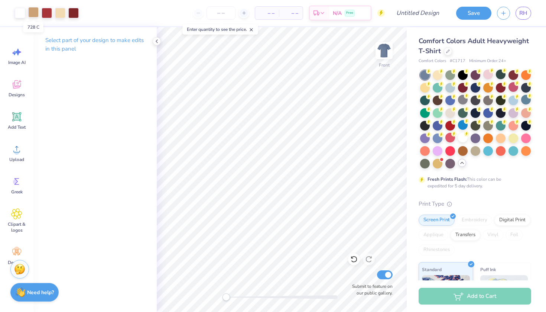
click at [32, 14] on div at bounding box center [33, 12] width 10 height 10
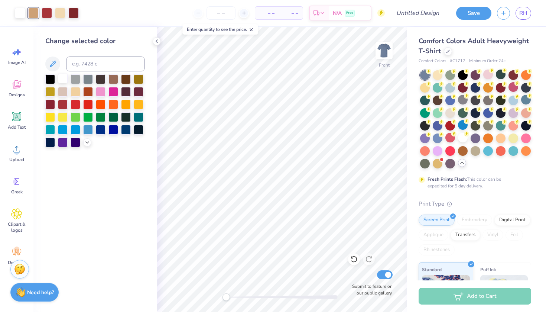
click at [63, 78] on div at bounding box center [63, 79] width 10 height 10
click at [74, 95] on div at bounding box center [76, 91] width 10 height 10
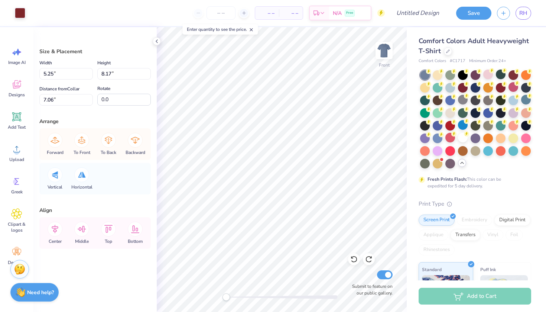
type input "2.62"
type input "2.60"
type input "12.62"
type input "5.25"
type input "8.17"
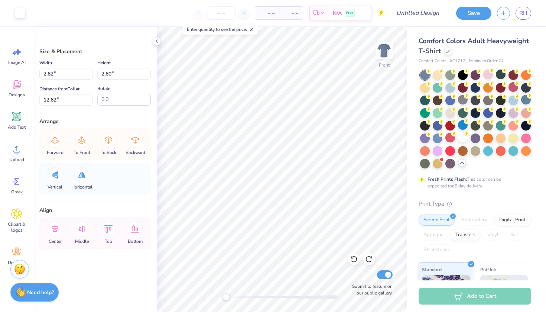
type input "7.06"
click at [24, 12] on div at bounding box center [20, 12] width 10 height 10
click at [19, 13] on div at bounding box center [20, 12] width 10 height 10
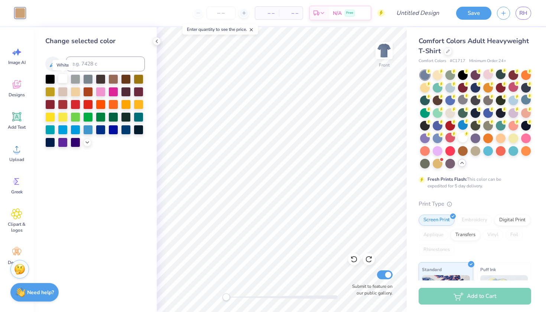
click at [61, 79] on div at bounding box center [63, 79] width 10 height 10
click at [78, 94] on div at bounding box center [76, 91] width 10 height 10
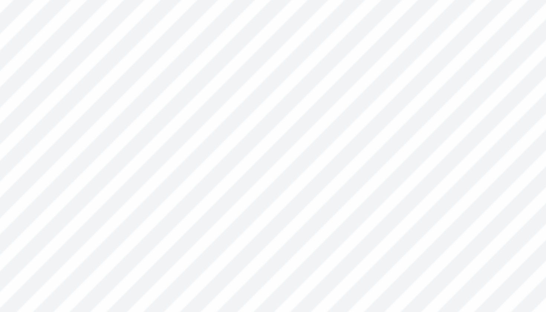
type input "5.25"
type input "8.17"
type input "7.06"
type input "5.25"
type input "8.17"
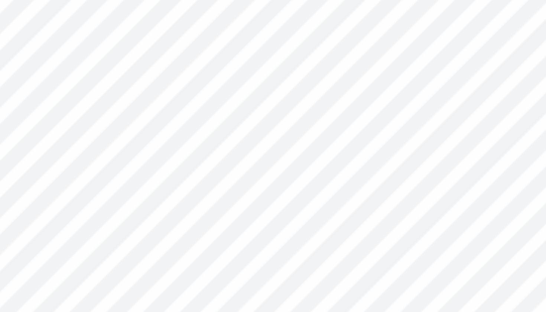
type input "7.06"
type input "4.53"
type input "2.80"
type input "10.72"
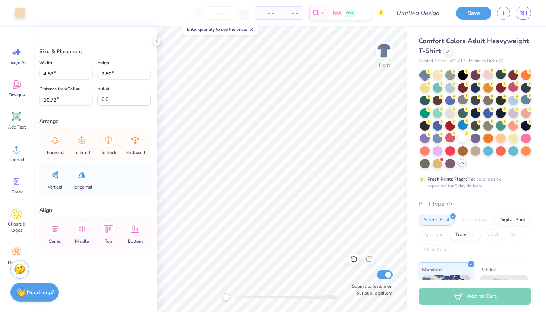
type input "5.25"
type input "8.17"
type input "7.06"
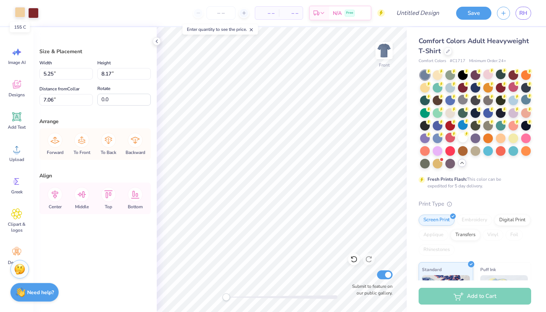
click at [22, 13] on div at bounding box center [20, 12] width 10 height 10
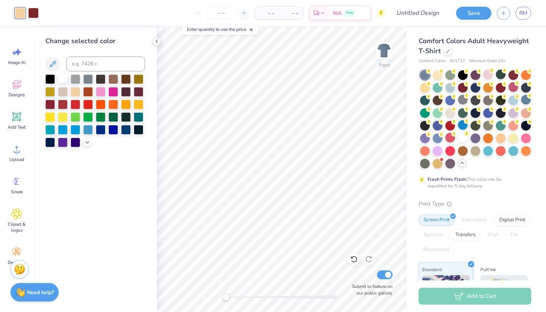
click at [58, 79] on div at bounding box center [63, 79] width 10 height 10
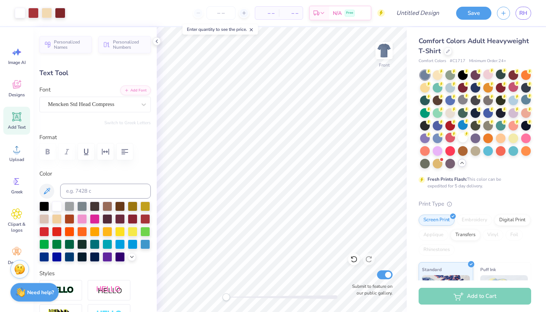
type input "6.98"
type input "2.67"
type input "3.38"
type input "11.00"
type input "3.70"
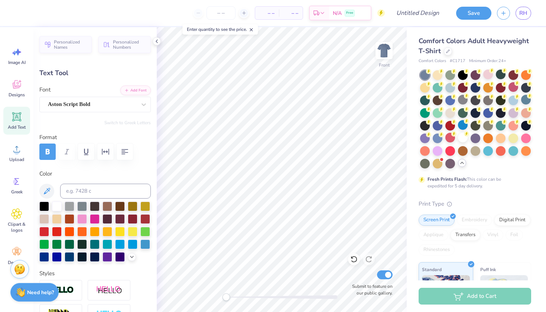
type input "5.74"
click at [380, 57] on img at bounding box center [384, 51] width 30 height 30
click at [380, 53] on img at bounding box center [384, 51] width 30 height 30
click at [381, 53] on img at bounding box center [384, 51] width 30 height 30
click at [383, 47] on img at bounding box center [384, 51] width 30 height 30
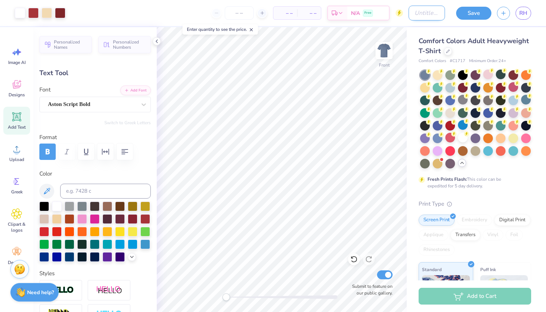
click at [415, 18] on input "Design Title" at bounding box center [427, 13] width 36 height 15
type input "Dads Weekend 2025 #1"
click at [476, 12] on button "Save" at bounding box center [473, 12] width 35 height 13
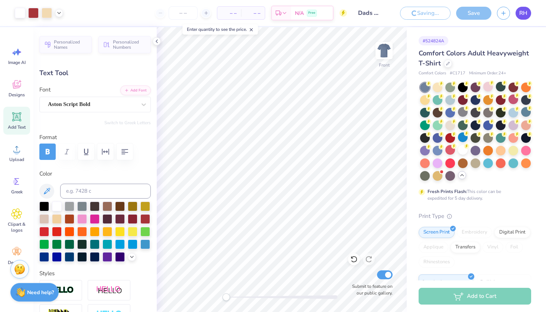
click at [524, 13] on span "RH" at bounding box center [523, 13] width 8 height 9
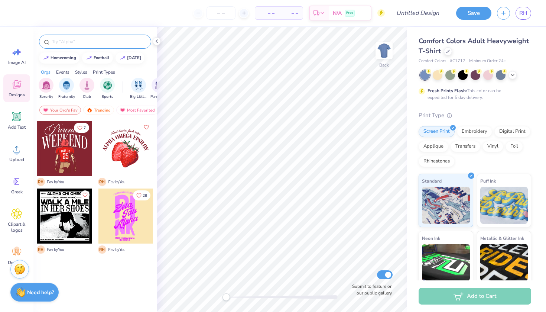
click at [88, 39] on input "text" at bounding box center [98, 41] width 95 height 7
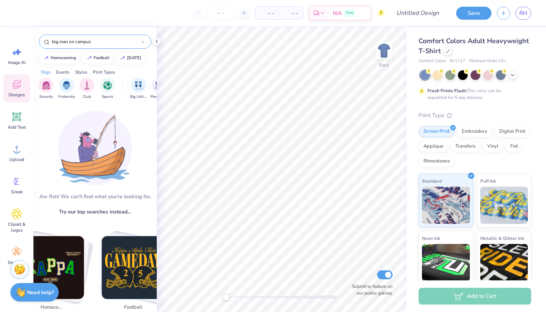
type input "big man on campus"
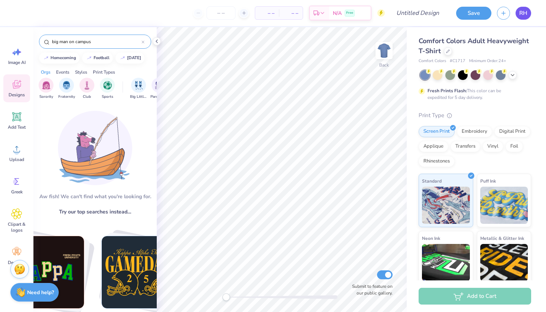
click at [523, 13] on span "RH" at bounding box center [523, 13] width 8 height 9
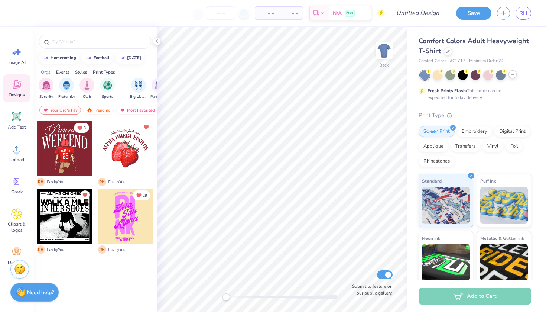
click at [509, 77] on div at bounding box center [513, 74] width 8 height 8
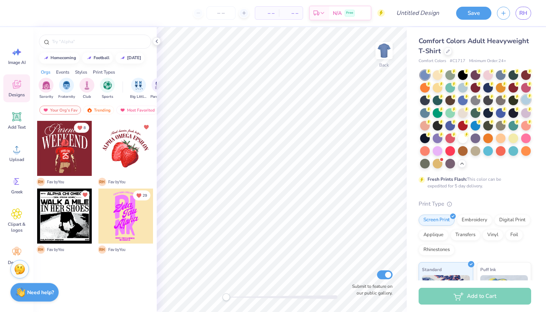
click at [528, 98] on icon at bounding box center [529, 95] width 5 height 5
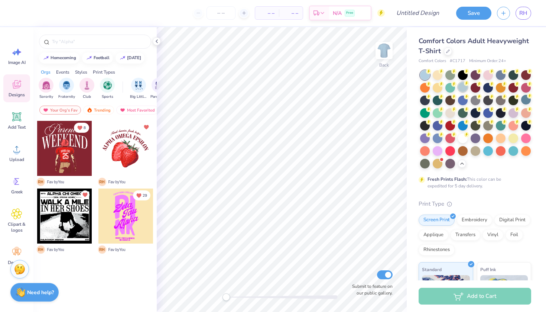
click at [465, 89] on div at bounding box center [463, 87] width 10 height 10
click at [513, 98] on div at bounding box center [514, 100] width 10 height 10
click at [16, 62] on span "Image AI" at bounding box center [16, 62] width 17 height 6
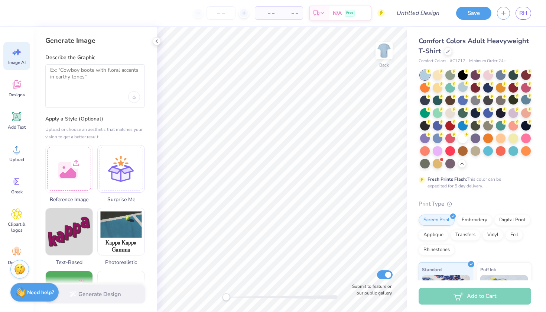
click at [82, 87] on div at bounding box center [95, 85] width 100 height 43
click at [88, 75] on textarea at bounding box center [95, 76] width 90 height 19
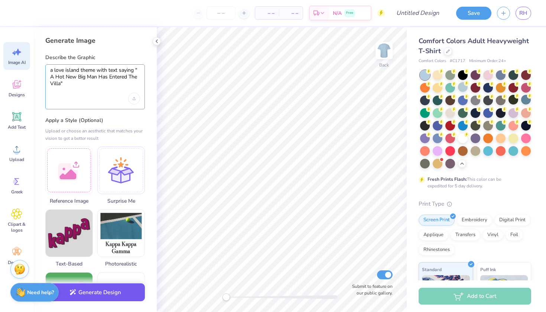
type textarea "a love island theme with text saying " A Hot New Big Man Has Entered The Villa""
click at [96, 297] on button "Generate Design" at bounding box center [95, 292] width 100 height 18
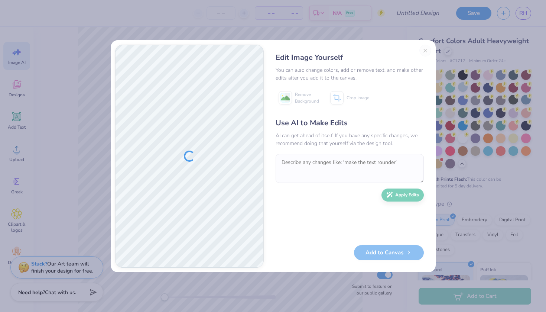
click at [378, 253] on div "Add to Canvas" at bounding box center [350, 252] width 148 height 15
click at [378, 253] on button "Add to Canvas" at bounding box center [389, 252] width 70 height 15
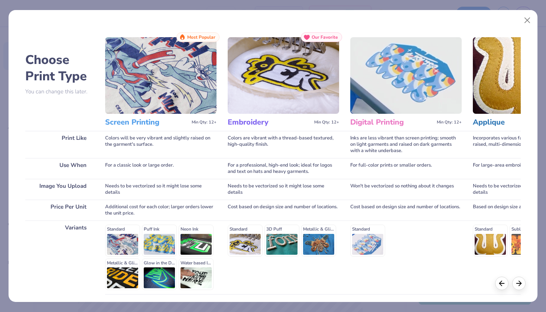
click at [139, 77] on img at bounding box center [160, 75] width 111 height 77
click at [183, 227] on div "Standard Puff Ink Neon Ink Metallic & Glitter Ink Glow in the Dark Ink Water ba…" at bounding box center [160, 256] width 111 height 65
click at [127, 120] on h3 "Screen Printing" at bounding box center [147, 122] width 84 height 10
click at [127, 121] on h3 "Screen Printing" at bounding box center [147, 122] width 84 height 10
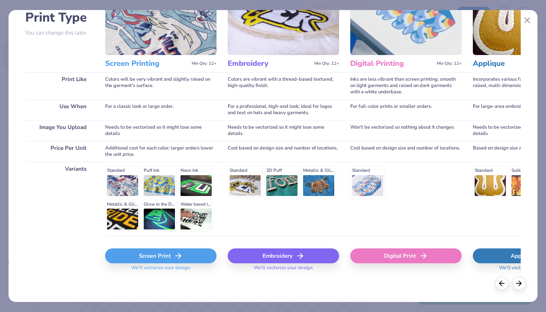
scroll to position [58, 0]
click at [180, 260] on icon at bounding box center [178, 256] width 9 height 9
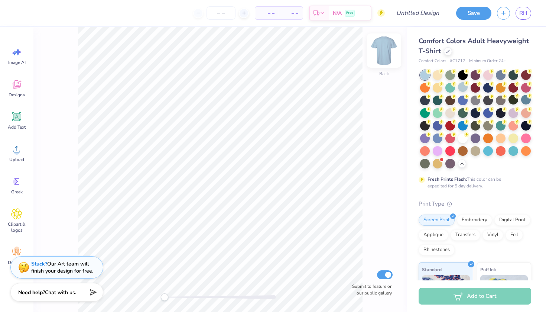
click at [388, 60] on img at bounding box center [384, 51] width 30 height 30
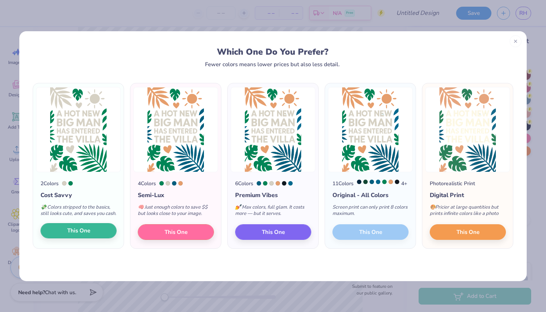
click at [96, 238] on button "This One" at bounding box center [78, 231] width 76 height 16
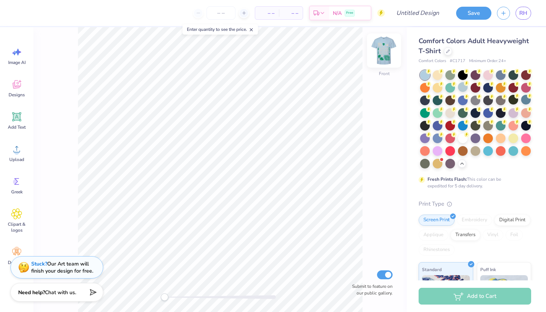
click at [382, 56] on img at bounding box center [384, 51] width 30 height 30
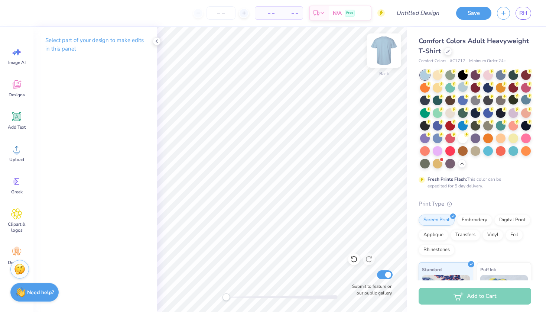
click at [380, 64] on div "Back" at bounding box center [384, 55] width 17 height 26
click at [22, 121] on icon at bounding box center [16, 116] width 11 height 11
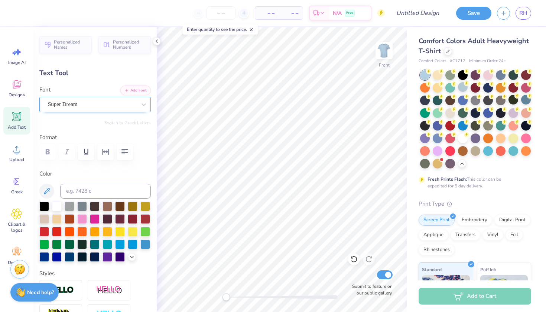
click at [102, 105] on div "Super Dream" at bounding box center [92, 104] width 90 height 12
type textarea "A Hot New Big Man Has Entered The Villa"
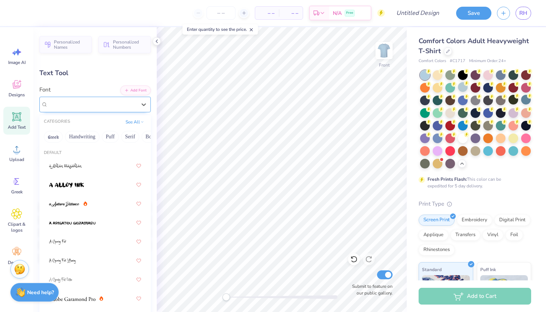
click at [74, 111] on div "Super Dream" at bounding box center [94, 105] width 111 height 16
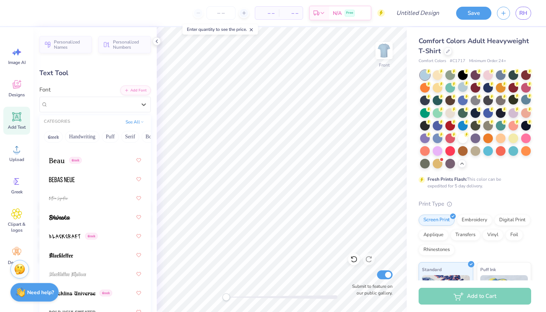
scroll to position [486, 0]
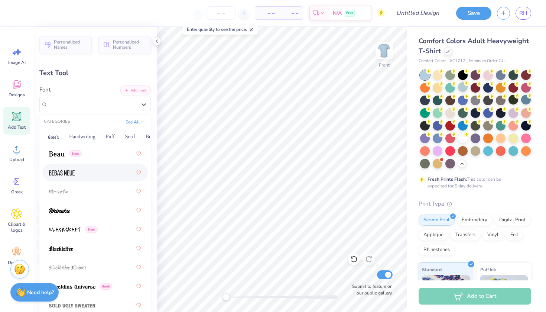
click at [78, 168] on div at bounding box center [95, 172] width 92 height 13
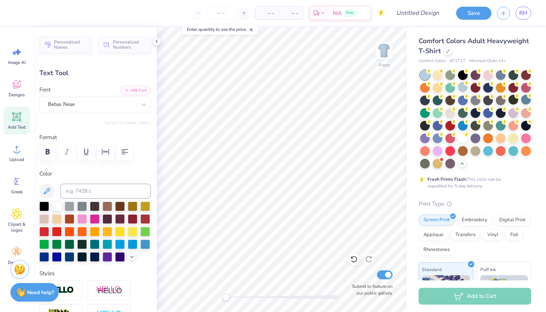
scroll to position [1, 1]
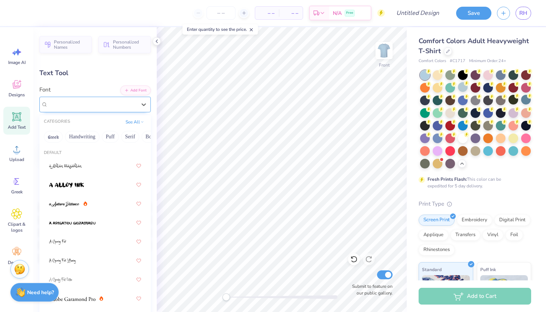
click at [98, 101] on div "Bebas Neue" at bounding box center [92, 104] width 90 height 12
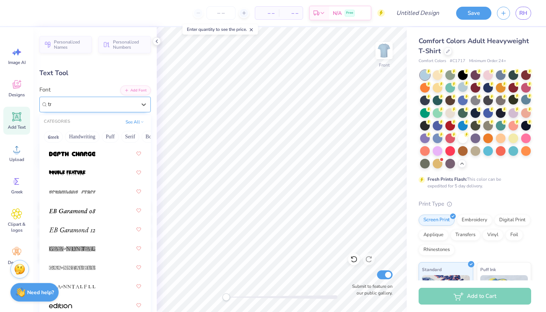
scroll to position [0, 0]
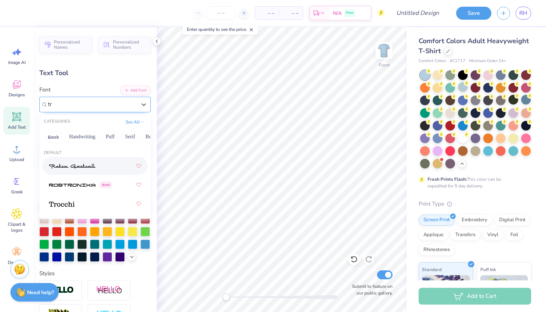
type input "t"
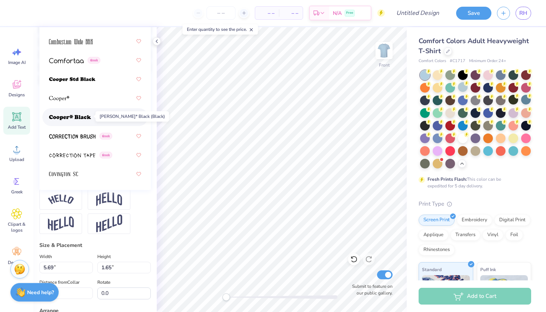
scroll to position [1483, 0]
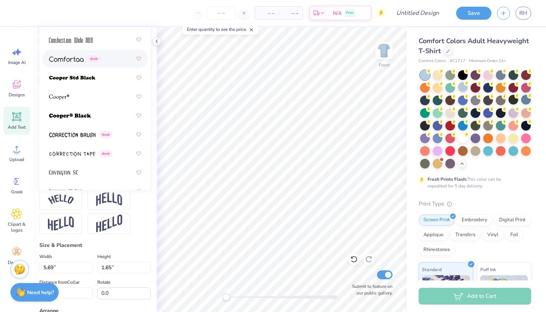
click at [98, 66] on div "Greek" at bounding box center [95, 59] width 106 height 18
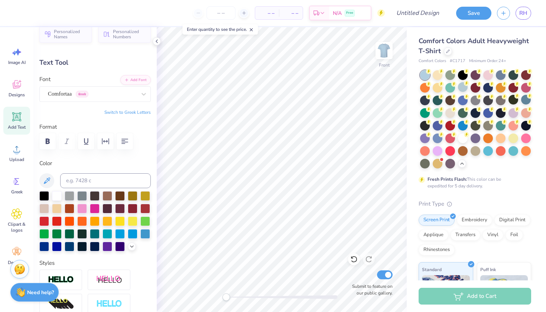
scroll to position [1, 0]
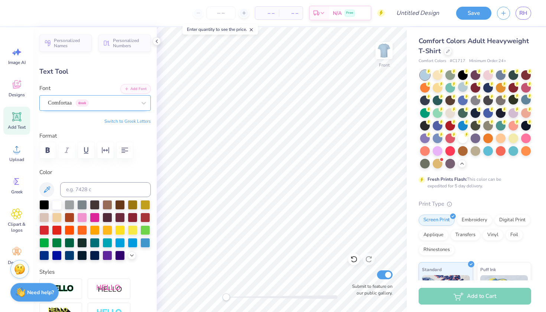
click at [88, 104] on span "Greek" at bounding box center [82, 103] width 13 height 7
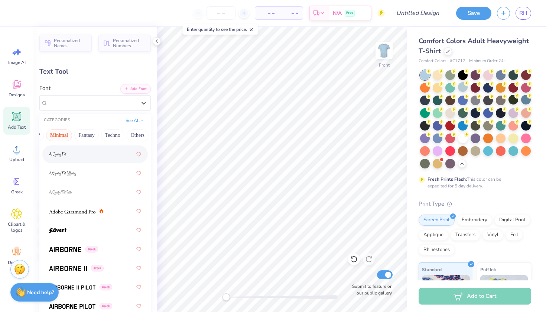
scroll to position [0, 207]
click at [137, 133] on button "Others" at bounding box center [138, 135] width 22 height 12
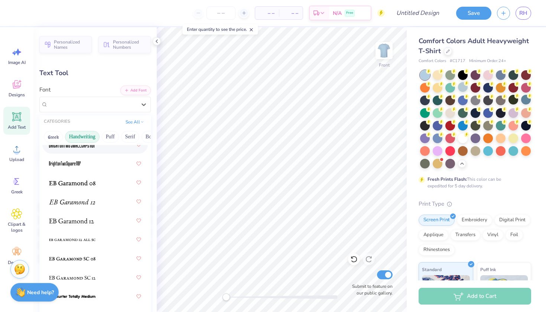
scroll to position [0, 0]
click at [78, 136] on button "Handwriting" at bounding box center [82, 137] width 35 height 12
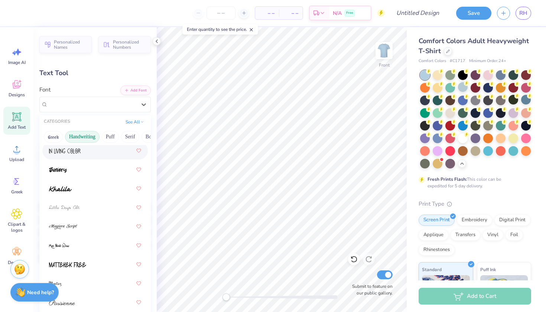
scroll to position [195, 0]
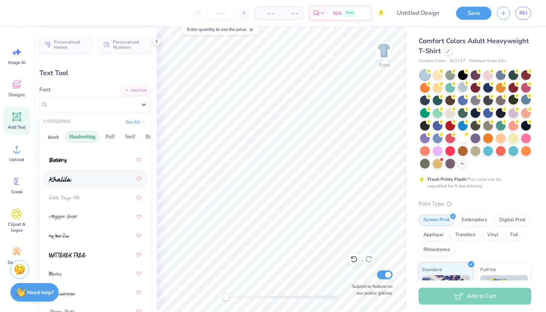
click at [80, 179] on div at bounding box center [95, 178] width 92 height 13
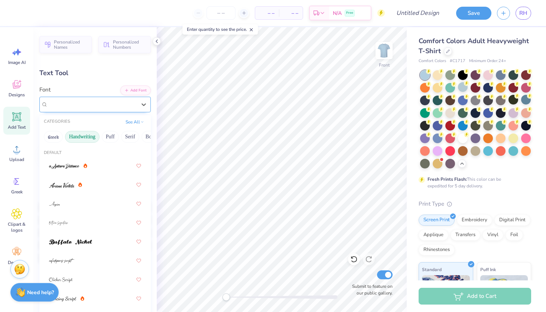
click at [105, 97] on div "Khalila" at bounding box center [94, 105] width 111 height 16
click at [119, 136] on button "Puff" at bounding box center [110, 137] width 17 height 12
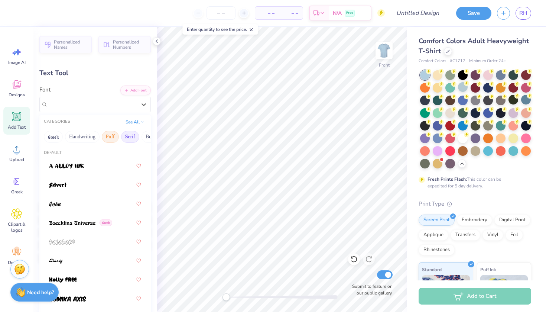
click at [132, 139] on button "Serif" at bounding box center [130, 137] width 18 height 12
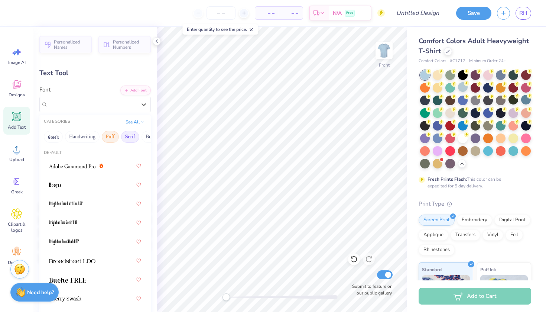
click at [110, 140] on button "Puff" at bounding box center [110, 137] width 17 height 12
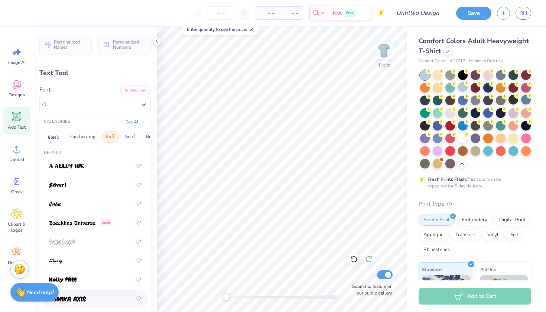
scroll to position [0, 0]
click at [125, 121] on button "See All" at bounding box center [134, 120] width 23 height 7
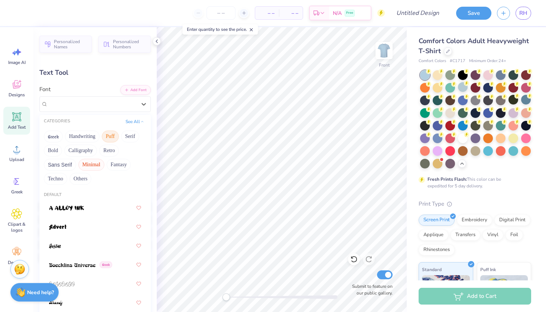
click at [87, 165] on button "Minimal" at bounding box center [91, 165] width 26 height 12
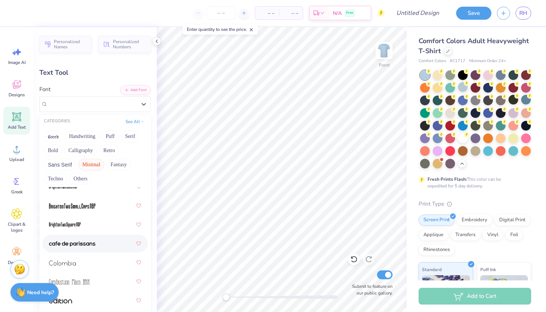
scroll to position [78, 0]
click at [93, 243] on img at bounding box center [72, 243] width 46 height 5
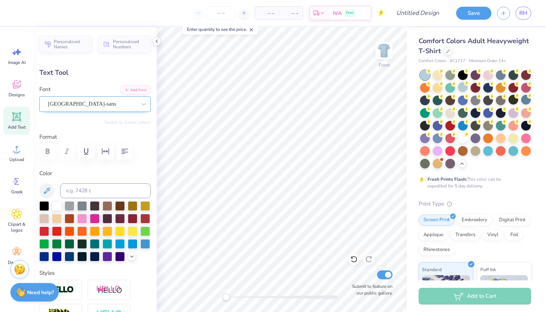
click at [107, 105] on div "[GEOGRAPHIC_DATA]-sans" at bounding box center [92, 104] width 90 height 12
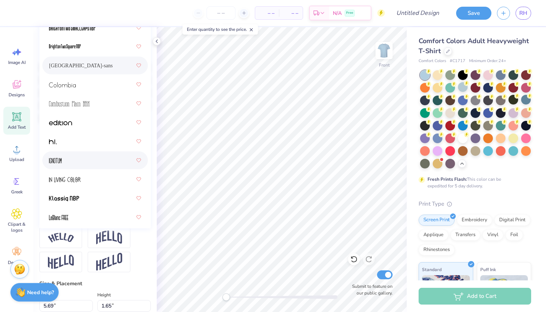
scroll to position [64, 0]
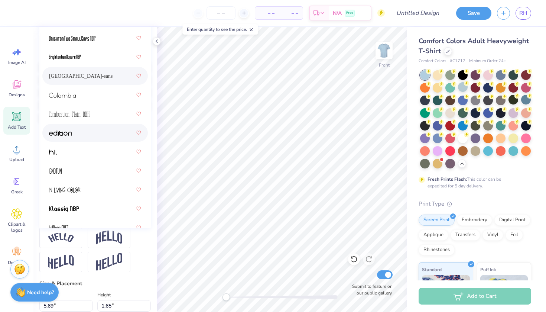
click at [78, 134] on div at bounding box center [95, 132] width 92 height 13
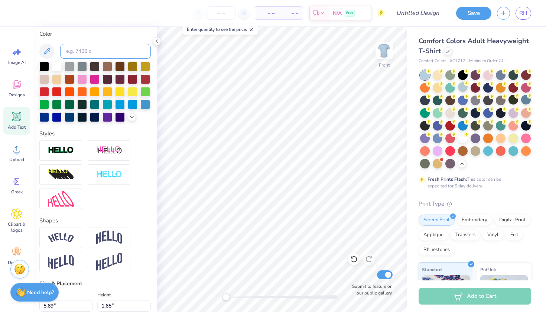
drag, startPoint x: 97, startPoint y: 53, endPoint x: 89, endPoint y: 104, distance: 51.6
click at [89, 104] on div "Color" at bounding box center [94, 76] width 111 height 92
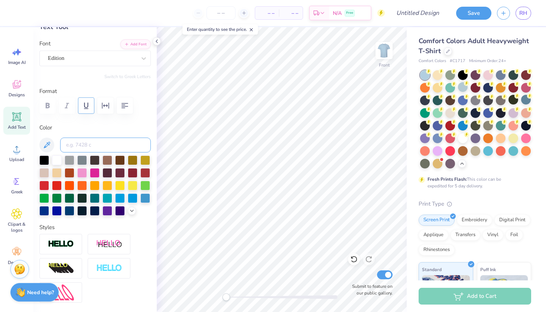
scroll to position [43, 0]
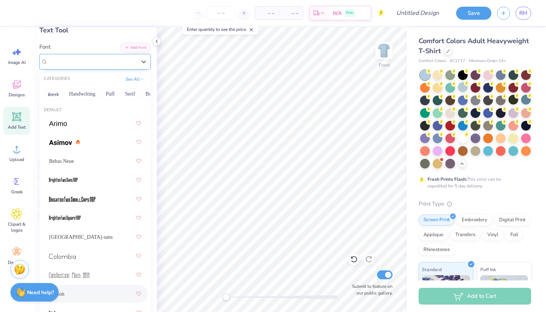
click at [86, 62] on div "Edition" at bounding box center [92, 62] width 90 height 12
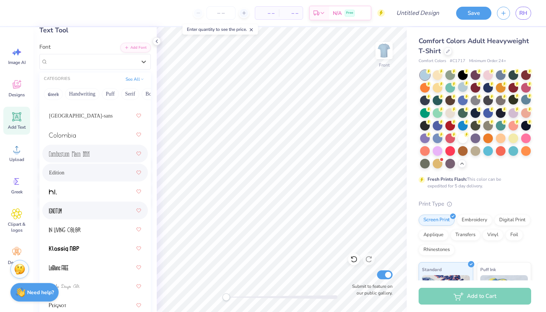
scroll to position [128, 0]
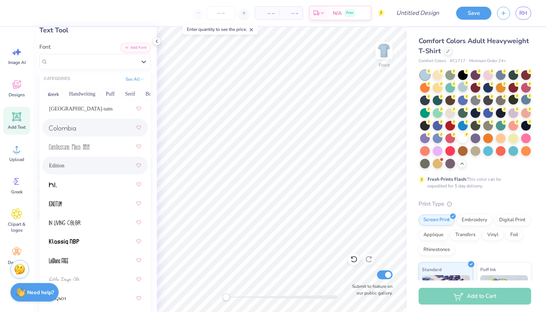
click at [88, 132] on div at bounding box center [95, 127] width 92 height 13
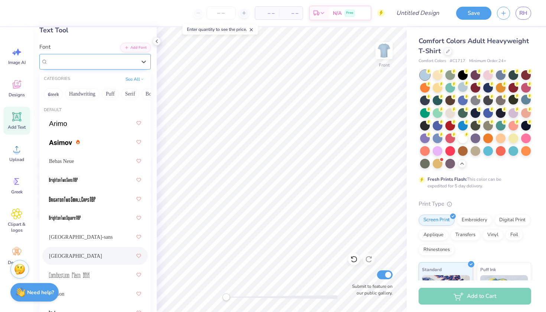
click at [85, 58] on div "[GEOGRAPHIC_DATA]" at bounding box center [92, 62] width 90 height 12
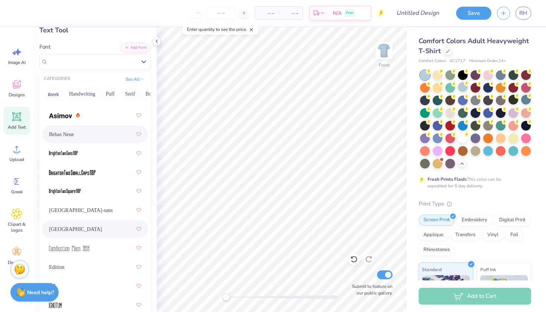
click at [90, 128] on div "Bebas Neue" at bounding box center [95, 133] width 92 height 13
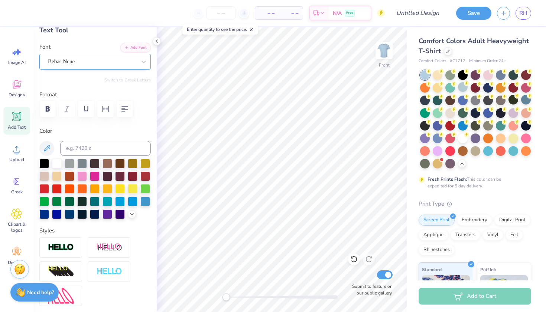
click at [98, 59] on div "Bebas Neue" at bounding box center [92, 62] width 90 height 12
type input "9.28"
type input "10.12"
type input "6.02"
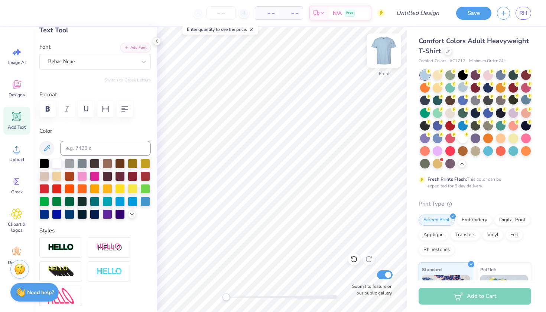
scroll to position [0, 1]
click at [50, 108] on icon "button" at bounding box center [47, 108] width 9 height 9
click at [41, 74] on div "Personalized Names Personalized Numbers Text Tool Add Font Font Bebas Neue Swit…" at bounding box center [94, 169] width 123 height 285
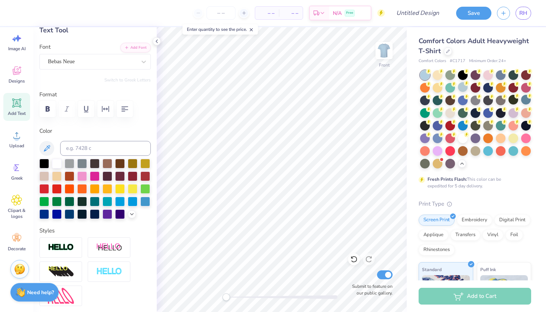
scroll to position [14, 0]
click at [16, 208] on span "Clipart & logos" at bounding box center [16, 213] width 25 height 12
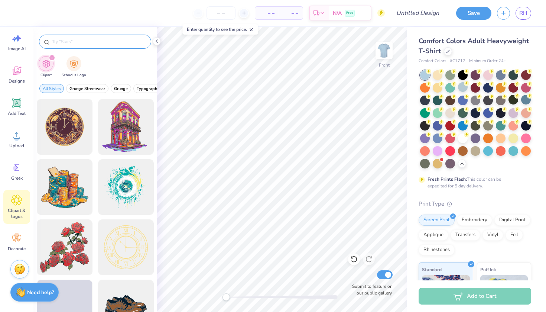
click at [82, 43] on input "text" at bounding box center [98, 41] width 95 height 7
type input "beach"
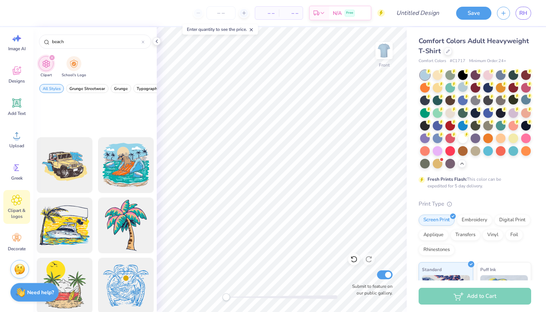
scroll to position [2413, 0]
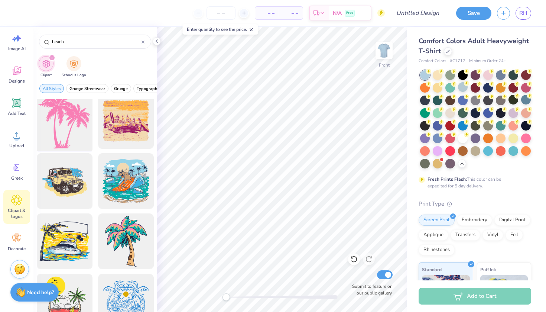
click at [74, 106] on div at bounding box center [64, 120] width 61 height 61
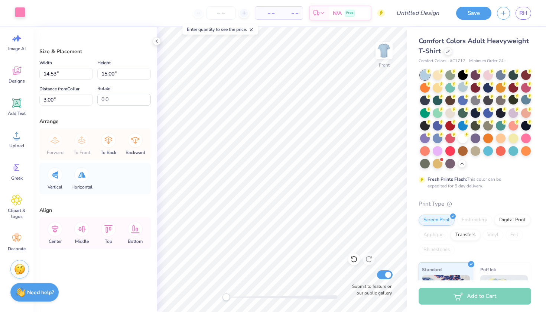
click at [18, 14] on div at bounding box center [20, 12] width 10 height 10
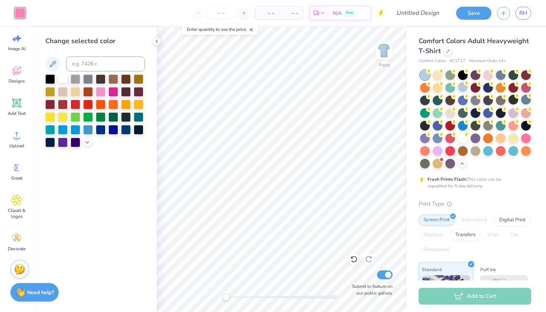
click at [62, 82] on div at bounding box center [63, 79] width 10 height 10
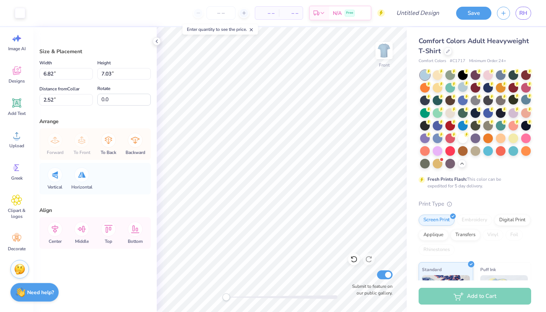
type input "6.82"
type input "7.03"
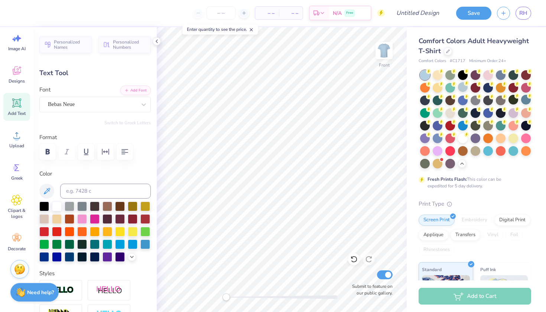
scroll to position [0, 1]
type textarea "A Hot New Big Man Has Entered The Villa"
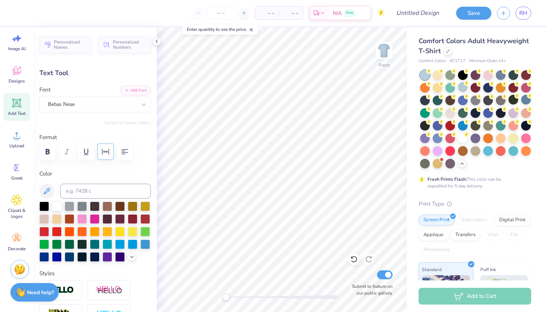
click at [106, 149] on icon "button" at bounding box center [105, 151] width 9 height 9
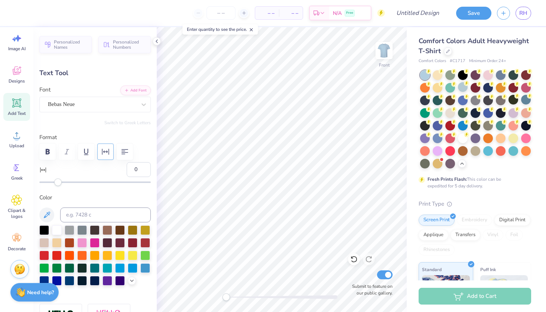
click at [103, 151] on icon "button" at bounding box center [105, 151] width 9 height 9
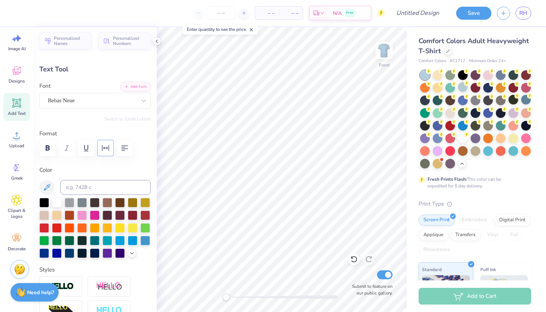
scroll to position [3, 0]
click at [107, 147] on icon "button" at bounding box center [105, 148] width 9 height 9
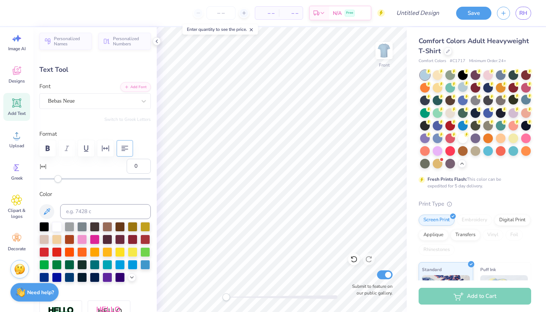
click at [121, 153] on button "button" at bounding box center [125, 148] width 16 height 16
click at [118, 149] on button "button" at bounding box center [125, 148] width 16 height 16
click at [121, 151] on icon "button" at bounding box center [124, 148] width 9 height 9
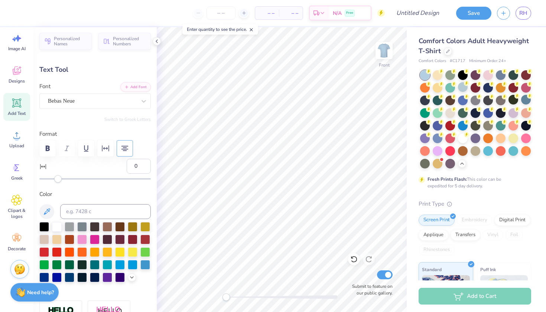
click at [121, 151] on icon "button" at bounding box center [124, 148] width 9 height 9
type input "9.61"
type input "-4"
click at [54, 177] on div at bounding box center [94, 178] width 111 height 7
click at [54, 177] on div "Accessibility label" at bounding box center [54, 178] width 7 height 7
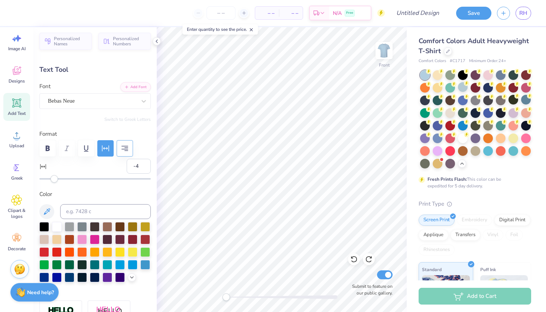
type input "4.29"
type input "0"
type input "4.33"
